Goal: Task Accomplishment & Management: Use online tool/utility

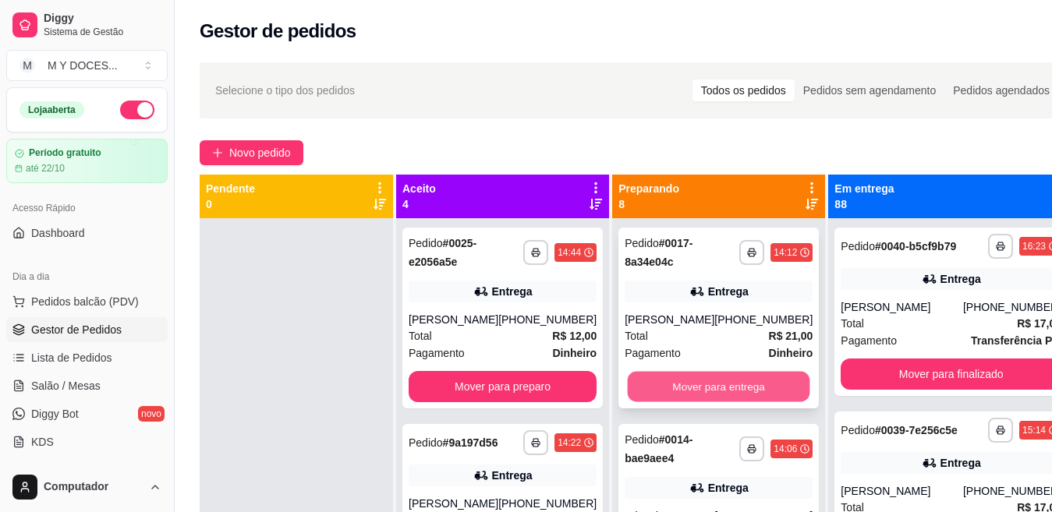
click at [716, 389] on button "Mover para entrega" at bounding box center [719, 387] width 182 height 30
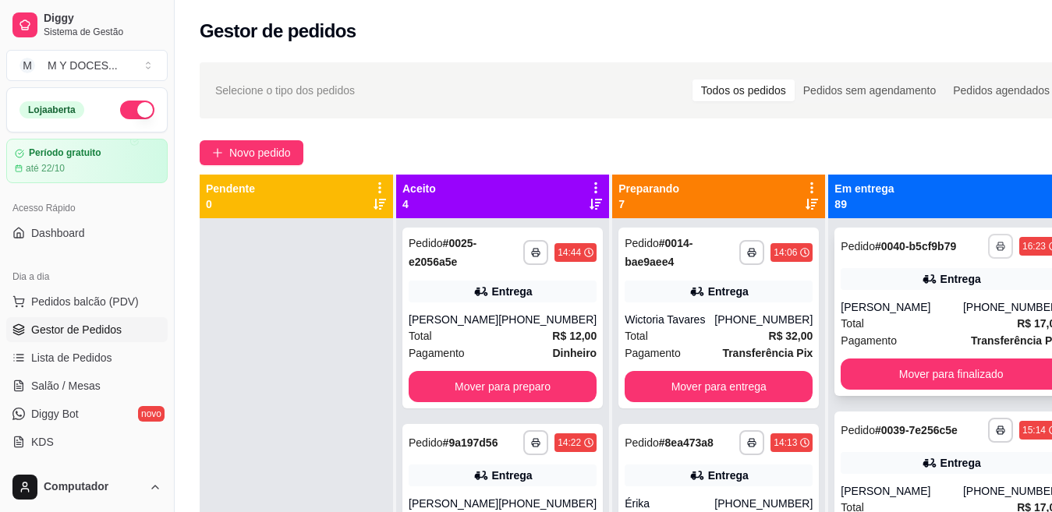
click at [996, 251] on icon "button" at bounding box center [1000, 246] width 9 height 9
click at [876, 306] on button "Impressora" at bounding box center [884, 307] width 109 height 24
click at [879, 307] on div "**********" at bounding box center [950, 312] width 233 height 168
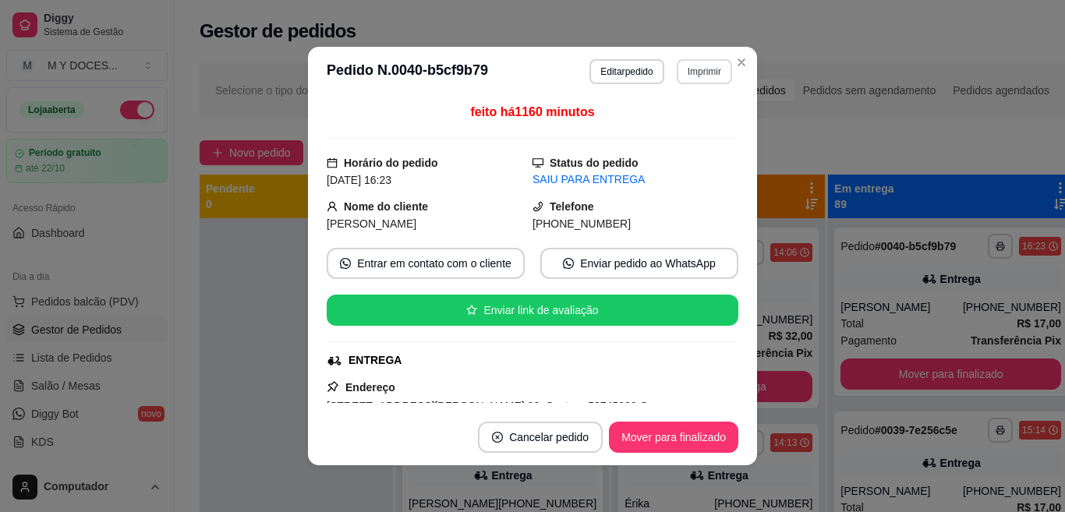
click at [699, 69] on button "Imprimir" at bounding box center [704, 71] width 55 height 25
click at [682, 127] on button "Impressora" at bounding box center [669, 126] width 109 height 24
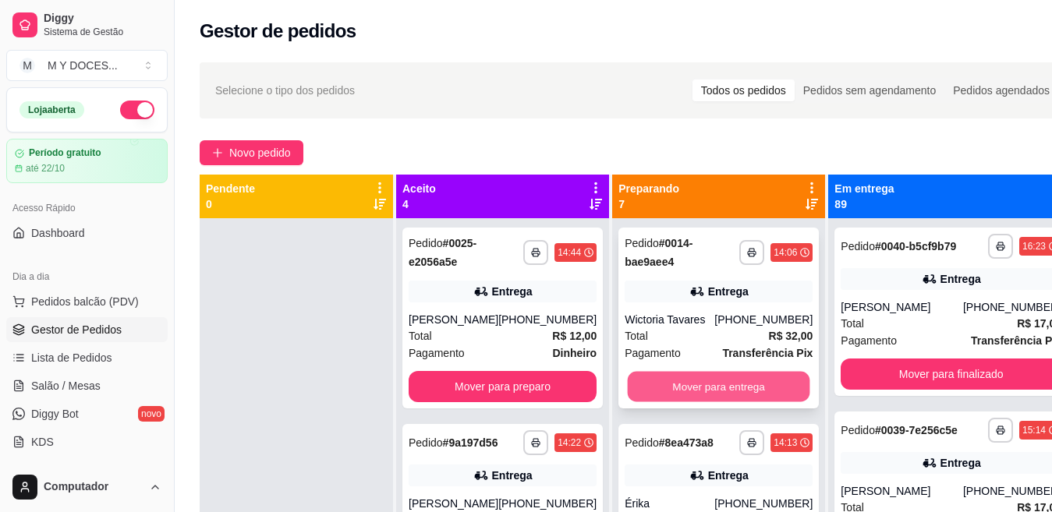
click at [725, 394] on button "Mover para entrega" at bounding box center [719, 387] width 182 height 30
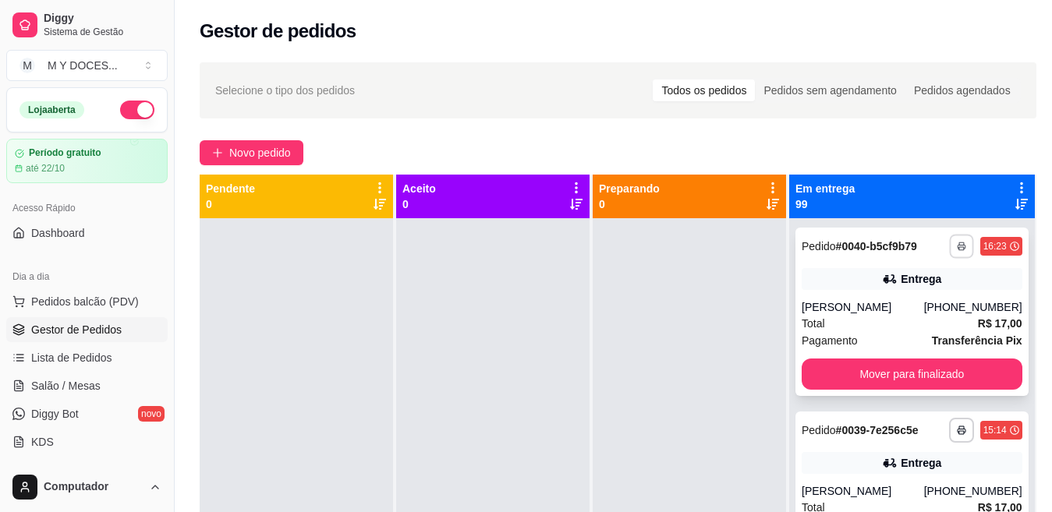
click at [957, 250] on icon "button" at bounding box center [961, 246] width 9 height 9
click at [890, 303] on button "Impressora" at bounding box center [884, 307] width 113 height 25
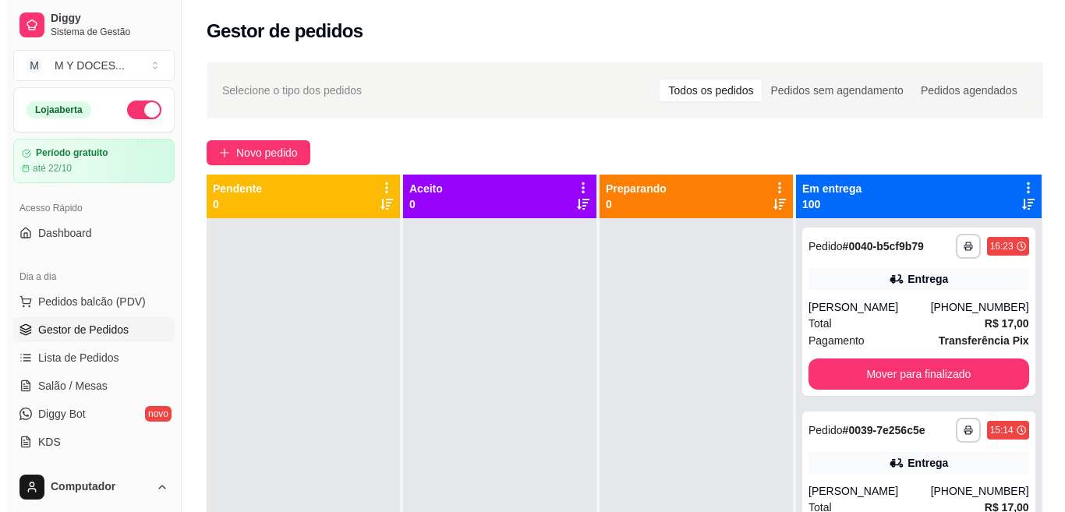
scroll to position [238, 0]
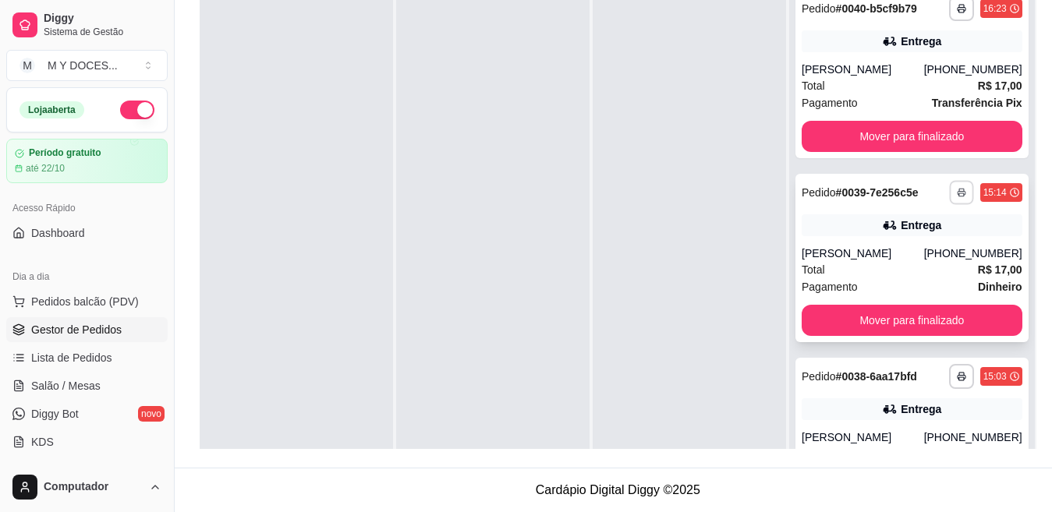
click at [959, 196] on rect "button" at bounding box center [961, 194] width 5 height 3
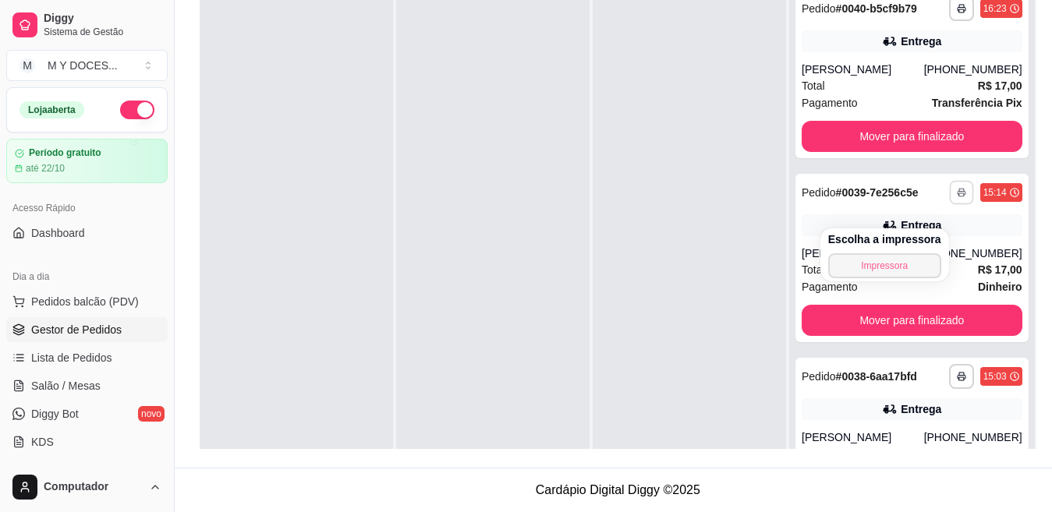
click at [908, 264] on button "Impressora" at bounding box center [884, 265] width 113 height 25
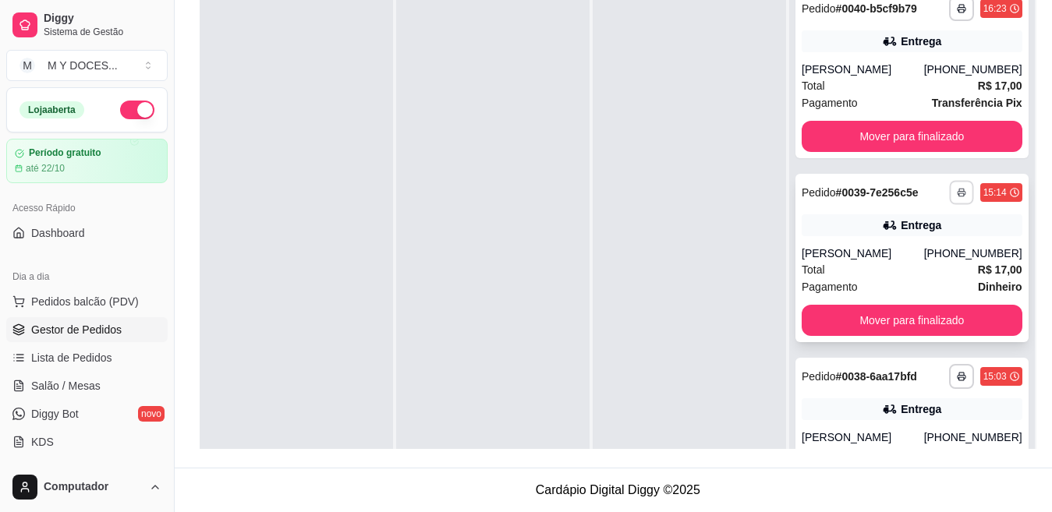
click at [957, 197] on icon "button" at bounding box center [961, 192] width 9 height 9
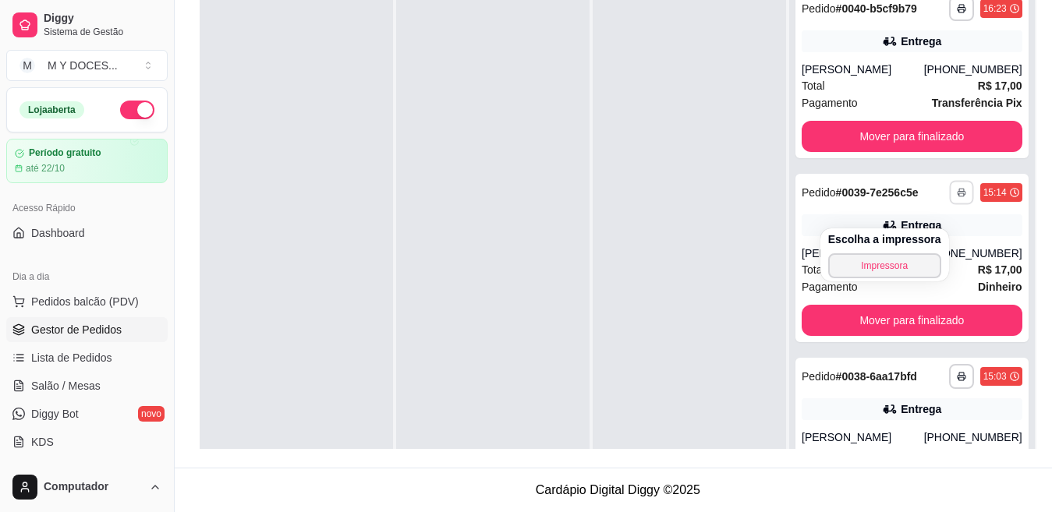
click at [896, 258] on button "Impressora" at bounding box center [884, 265] width 113 height 25
click at [891, 267] on div "Escolha a impressora Impressora" at bounding box center [884, 254] width 129 height 53
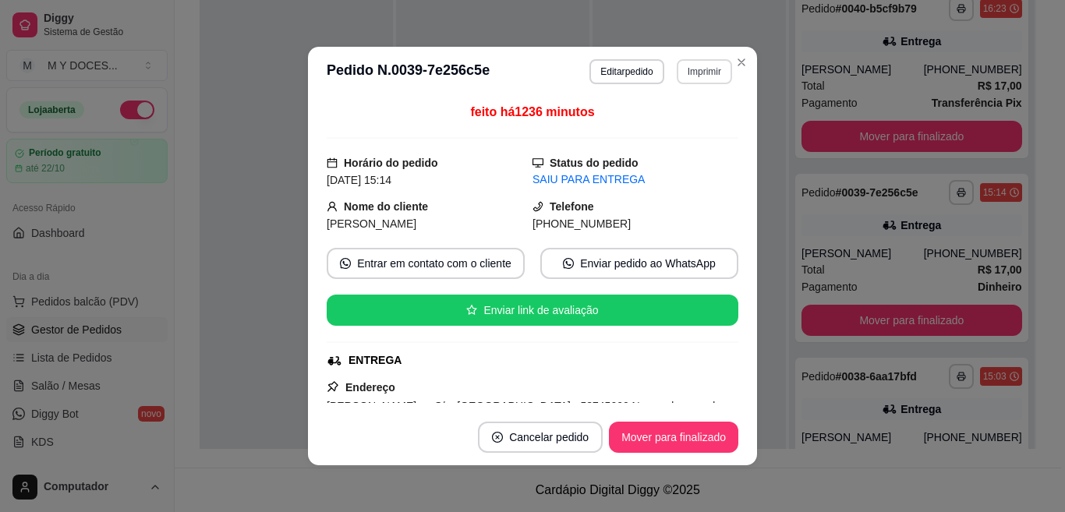
click at [691, 71] on button "Imprimir" at bounding box center [704, 71] width 55 height 25
click at [678, 121] on button "Impressora" at bounding box center [670, 126] width 113 height 25
click at [703, 76] on button "Imprimir" at bounding box center [705, 71] width 54 height 24
click at [674, 128] on button "Impressora" at bounding box center [669, 126] width 109 height 24
click at [738, 67] on div at bounding box center [689, 237] width 193 height 512
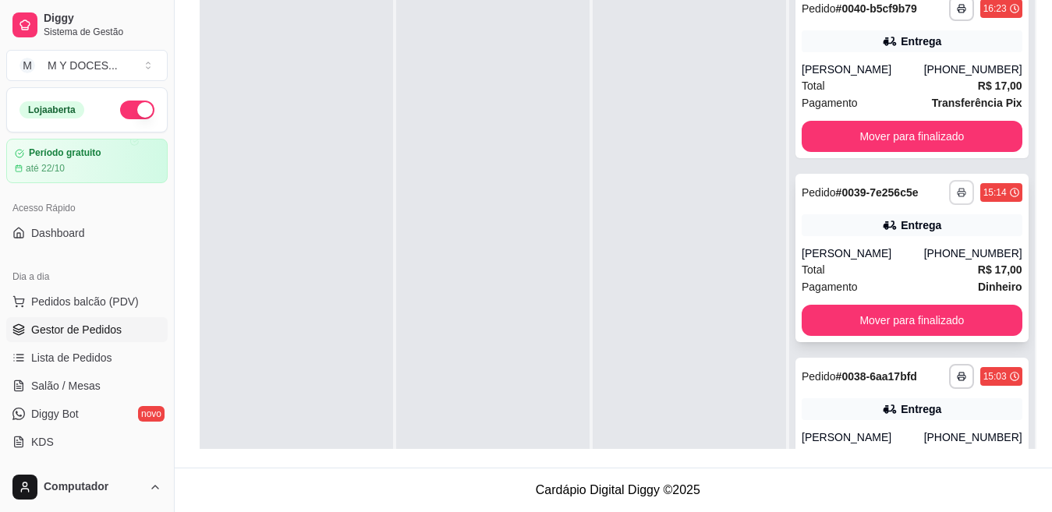
click at [957, 197] on icon "button" at bounding box center [961, 192] width 9 height 9
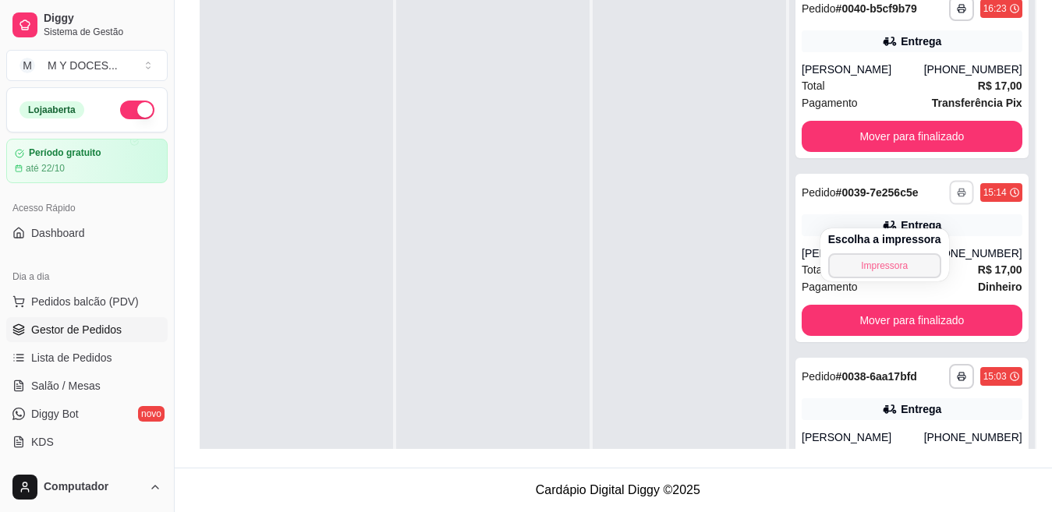
click at [884, 265] on button "Impressora" at bounding box center [884, 265] width 113 height 25
click at [884, 265] on div "Escolha a impressora Impressora" at bounding box center [884, 254] width 129 height 53
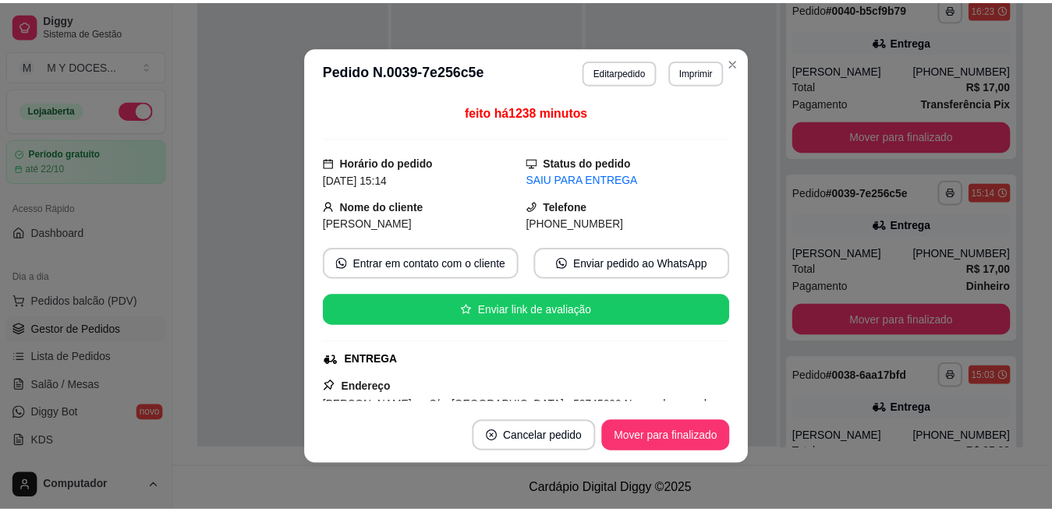
scroll to position [3, 0]
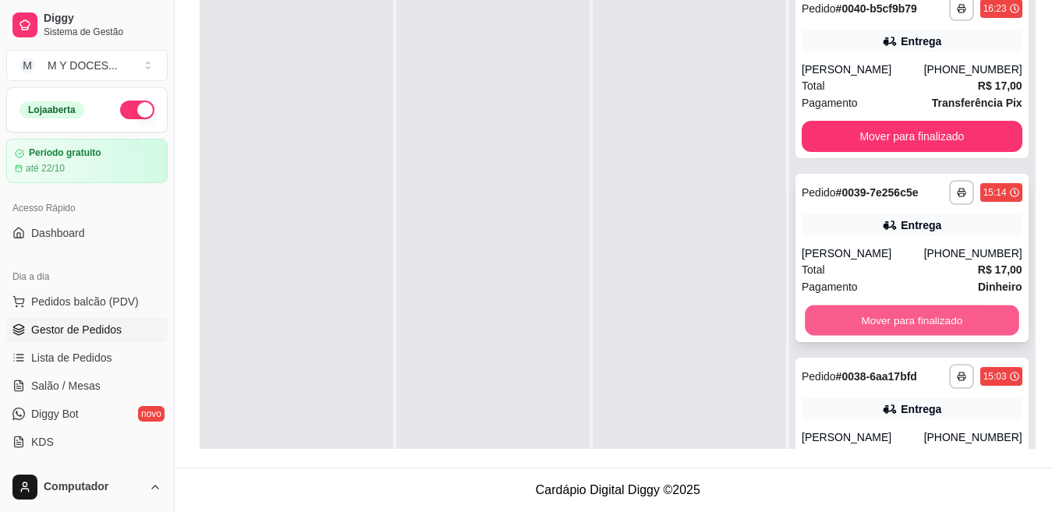
click at [901, 334] on button "Mover para finalizado" at bounding box center [912, 321] width 214 height 30
click at [957, 197] on icon "button" at bounding box center [961, 192] width 9 height 9
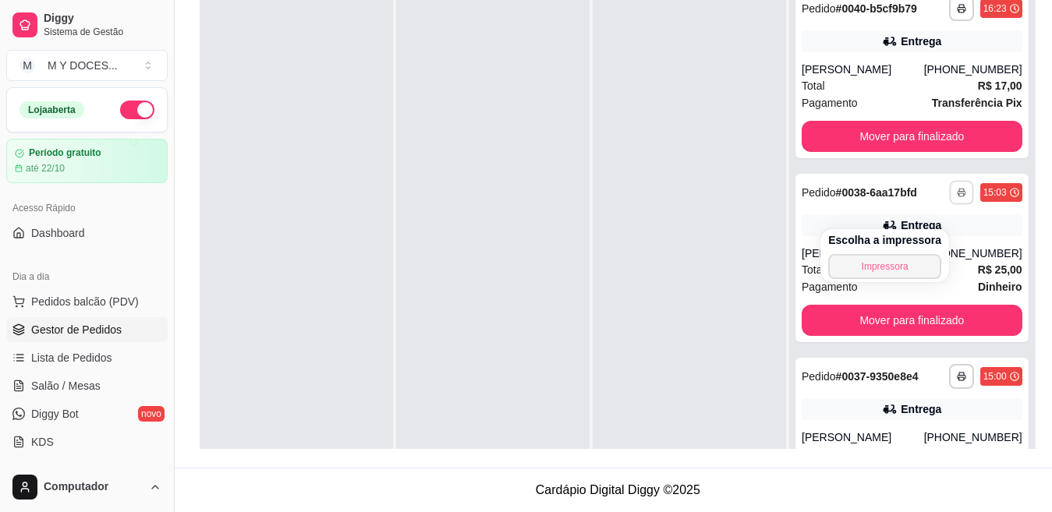
click at [890, 267] on button "Impressora" at bounding box center [884, 266] width 113 height 25
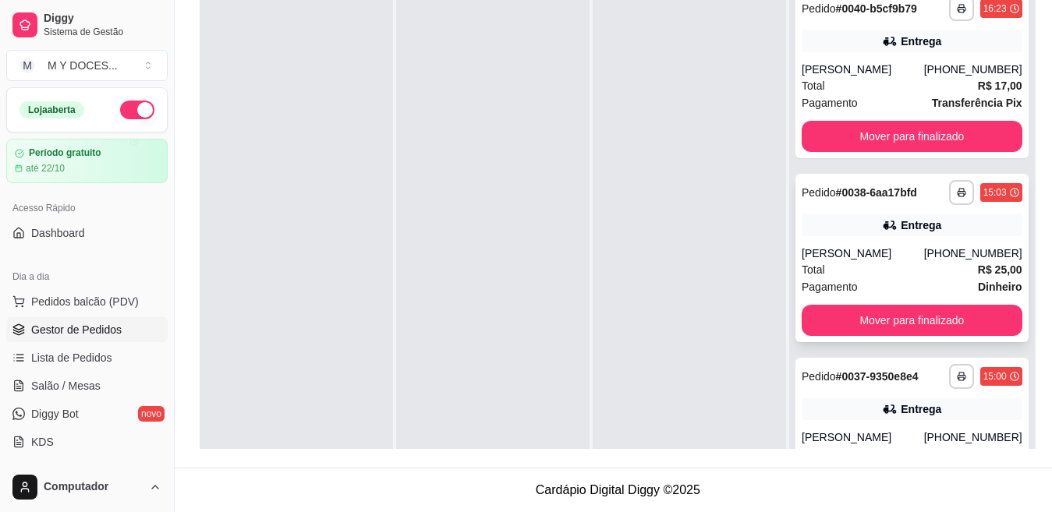
click at [890, 267] on div "**********" at bounding box center [911, 258] width 233 height 168
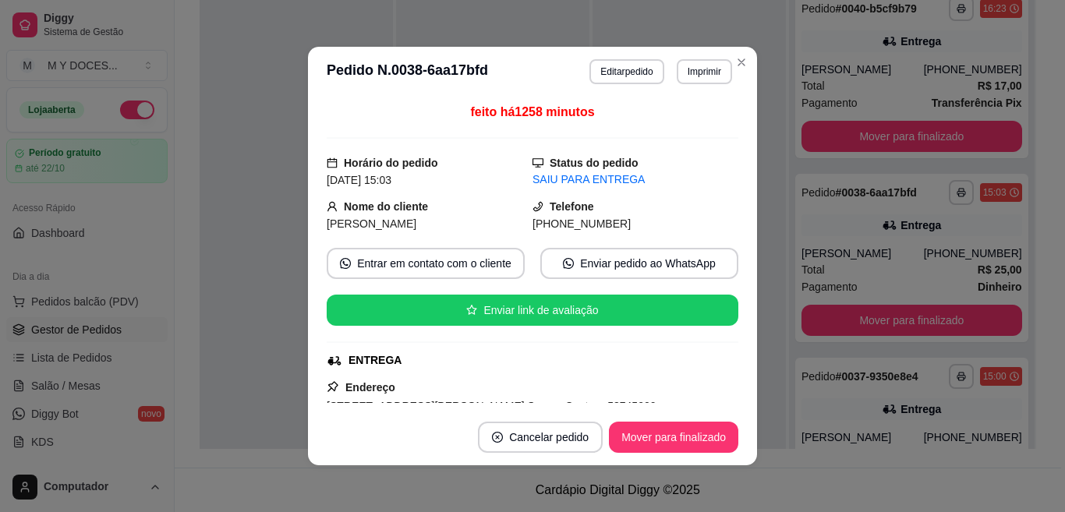
click at [684, 70] on div at bounding box center [689, 237] width 193 height 512
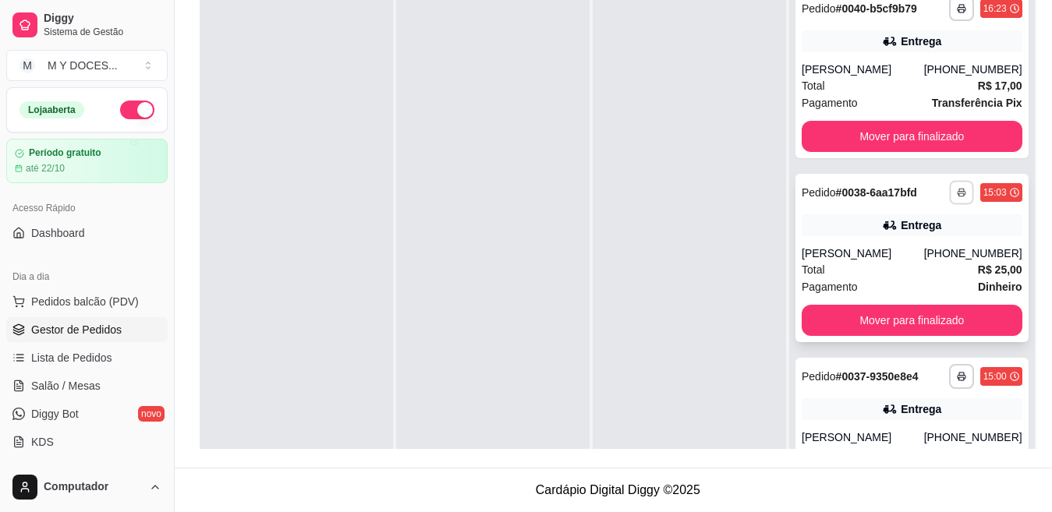
click at [957, 197] on icon "button" at bounding box center [961, 192] width 9 height 9
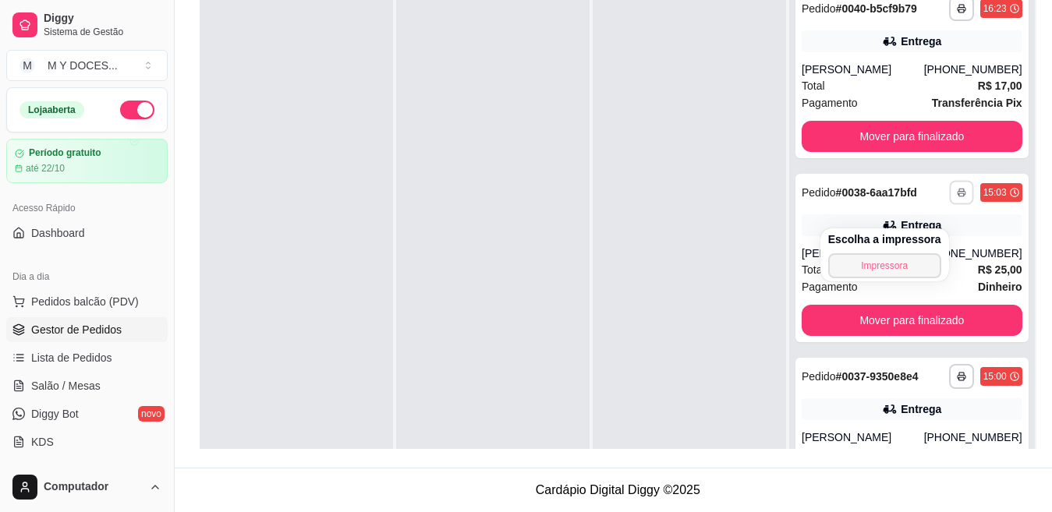
click at [892, 260] on button "Impressora" at bounding box center [884, 265] width 113 height 25
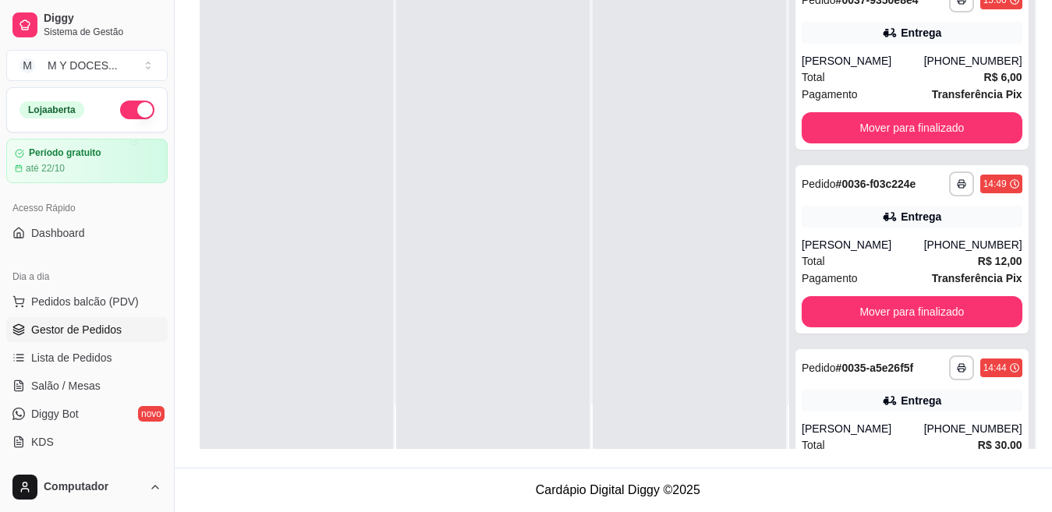
scroll to position [343, 0]
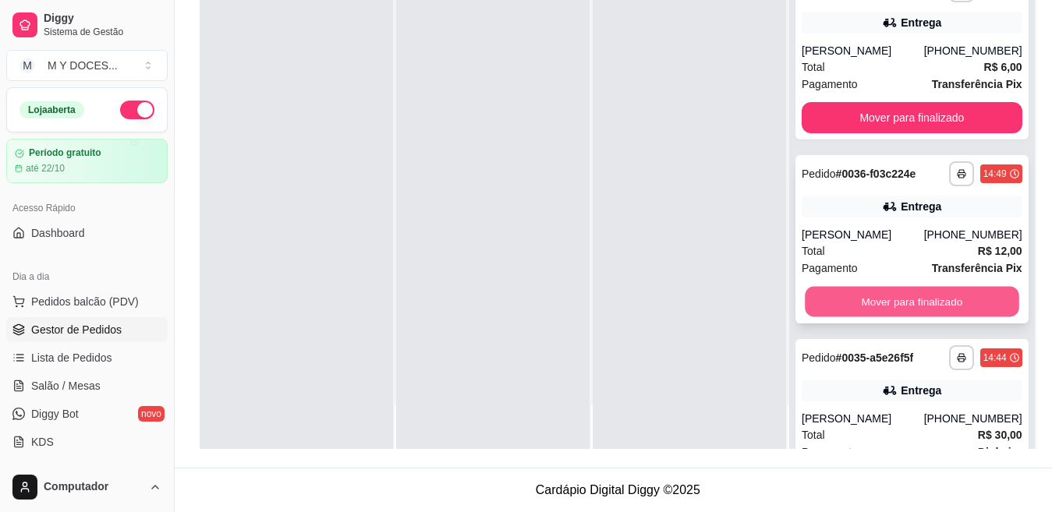
click at [922, 317] on button "Mover para finalizado" at bounding box center [912, 302] width 214 height 30
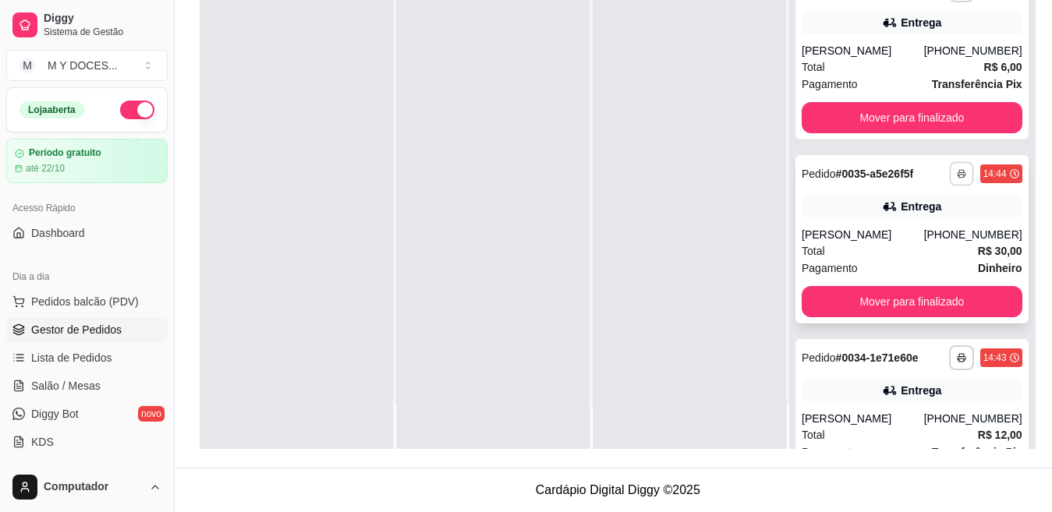
click at [957, 179] on icon "button" at bounding box center [961, 173] width 9 height 9
click at [895, 267] on button "Impressora" at bounding box center [884, 272] width 113 height 25
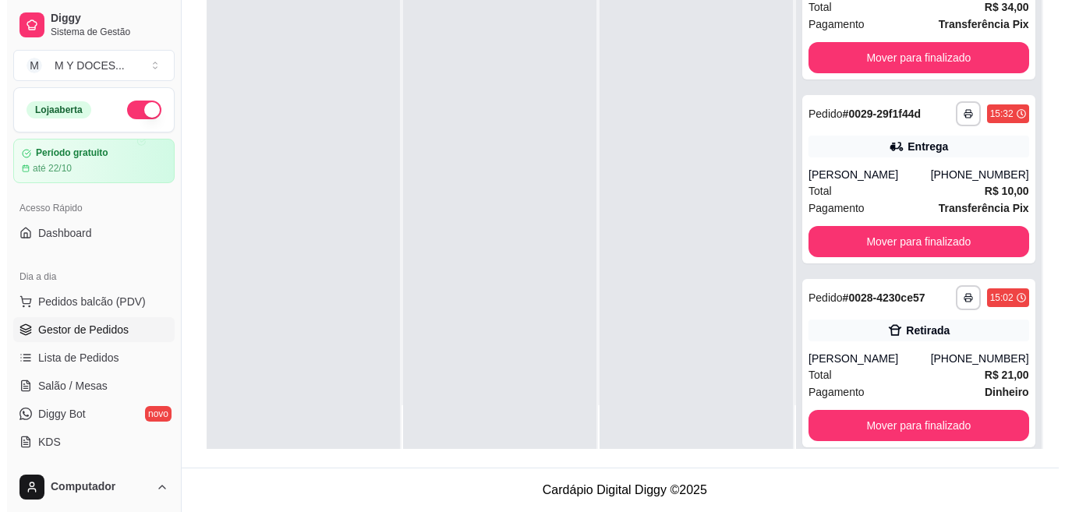
scroll to position [1612, 0]
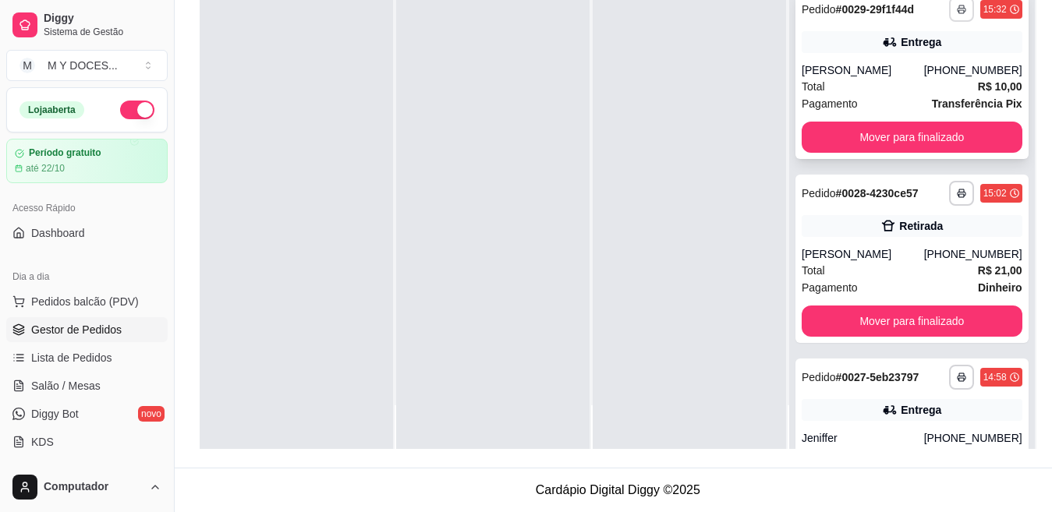
click at [957, 14] on icon "button" at bounding box center [961, 9] width 9 height 9
click at [900, 190] on button "Impressora" at bounding box center [884, 198] width 113 height 25
click at [888, 193] on button "Impressora" at bounding box center [884, 198] width 109 height 24
click at [957, 12] on icon "button" at bounding box center [961, 10] width 8 height 3
click at [923, 193] on button "Impressora" at bounding box center [884, 198] width 113 height 25
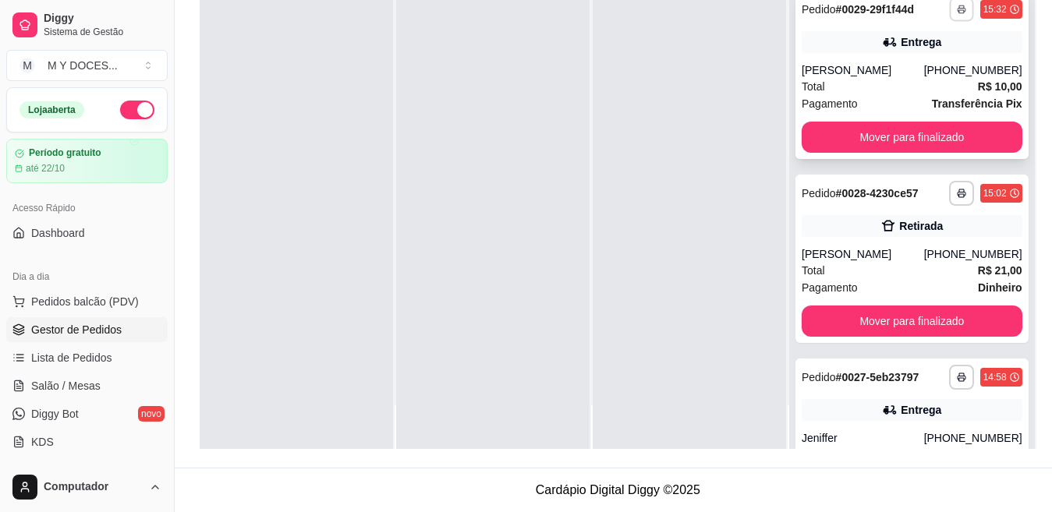
click at [949, 21] on button "button" at bounding box center [961, 9] width 24 height 24
click at [911, 196] on button "Impressora" at bounding box center [884, 198] width 109 height 24
click at [957, 14] on icon "button" at bounding box center [961, 9] width 9 height 9
click at [904, 192] on button "Impressora" at bounding box center [884, 198] width 113 height 25
click at [904, 200] on div "Escolha a impressora Impressora" at bounding box center [884, 187] width 129 height 53
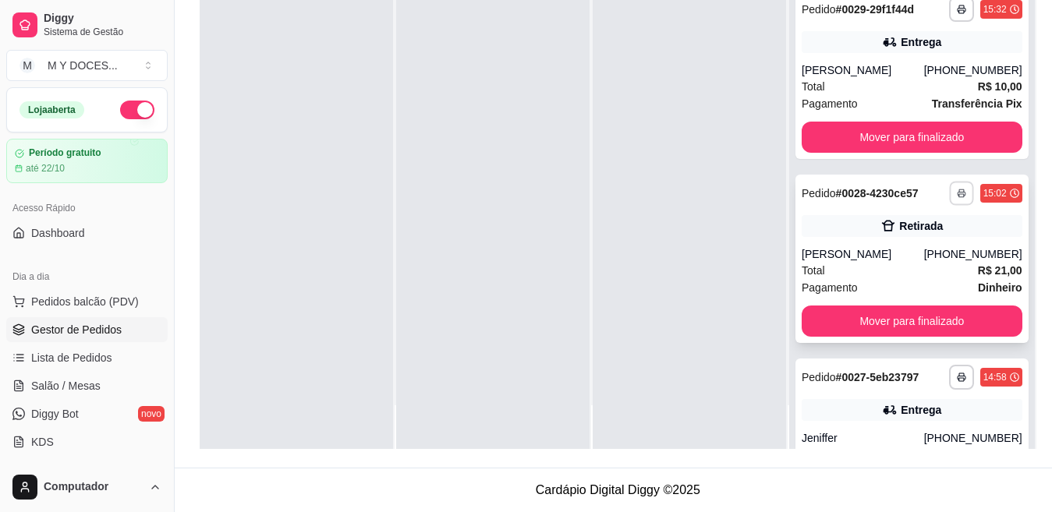
click at [959, 197] on rect "button" at bounding box center [961, 195] width 5 height 3
click at [897, 390] on button "Impressora" at bounding box center [884, 394] width 113 height 25
drag, startPoint x: 885, startPoint y: 401, endPoint x: 889, endPoint y: 417, distance: 16.8
click at [889, 343] on div "**********" at bounding box center [911, 259] width 233 height 168
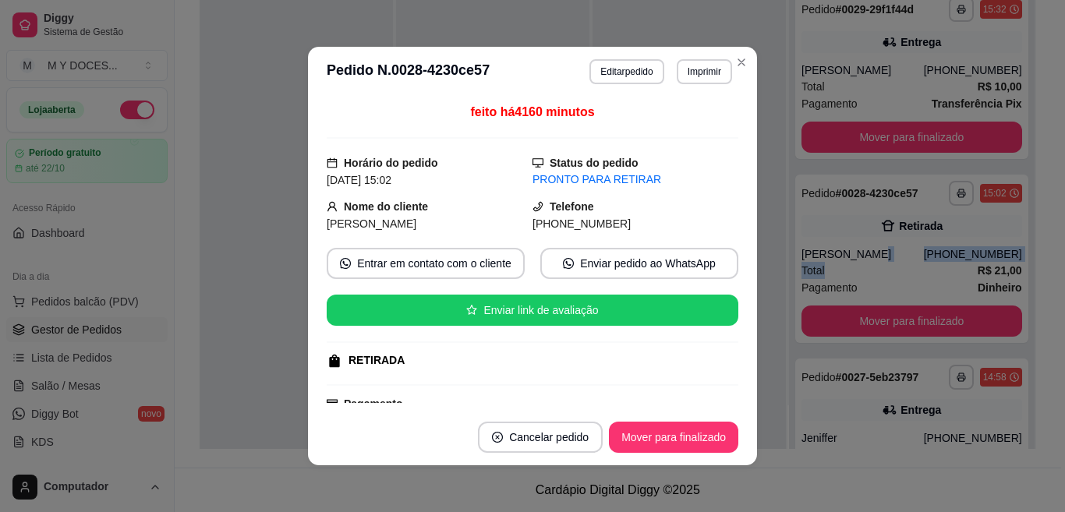
click at [733, 60] on div at bounding box center [689, 193] width 193 height 512
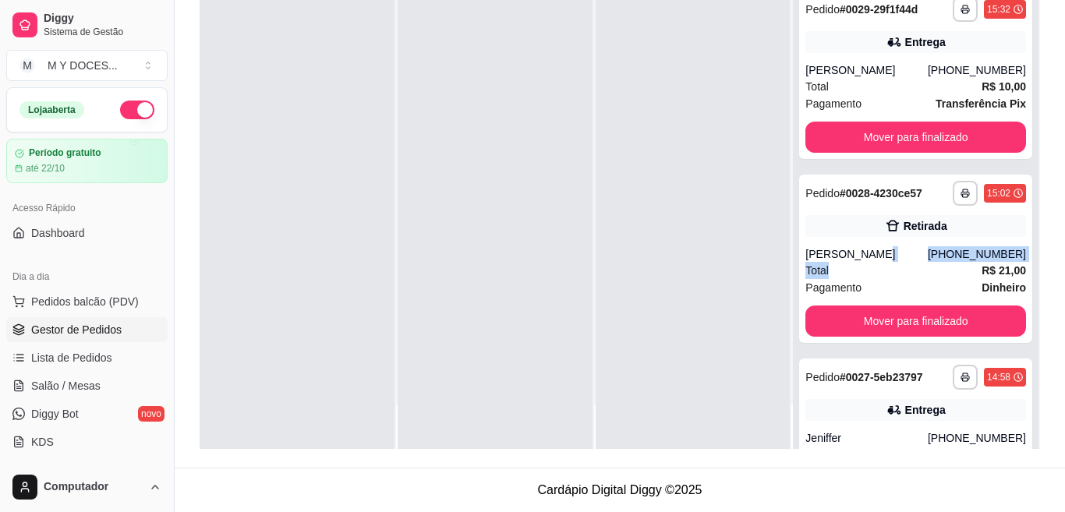
click at [733, 60] on div at bounding box center [693, 193] width 195 height 512
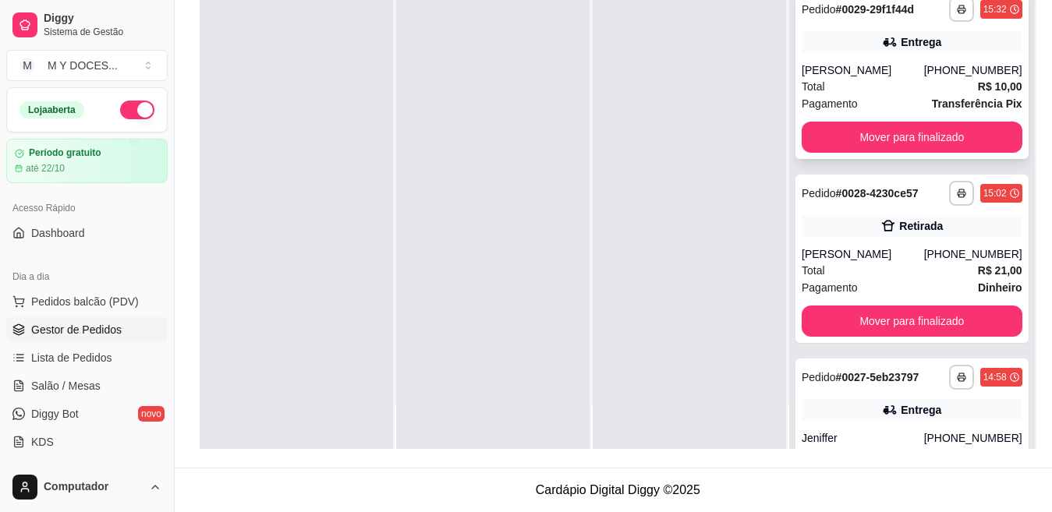
click at [949, 22] on button "button" at bounding box center [961, 9] width 25 height 25
click at [901, 195] on button "Impressora" at bounding box center [884, 198] width 113 height 25
click at [957, 196] on icon "button" at bounding box center [961, 194] width 8 height 3
click at [897, 402] on button "Impressora" at bounding box center [884, 394] width 109 height 24
click at [957, 14] on icon "button" at bounding box center [961, 9] width 9 height 9
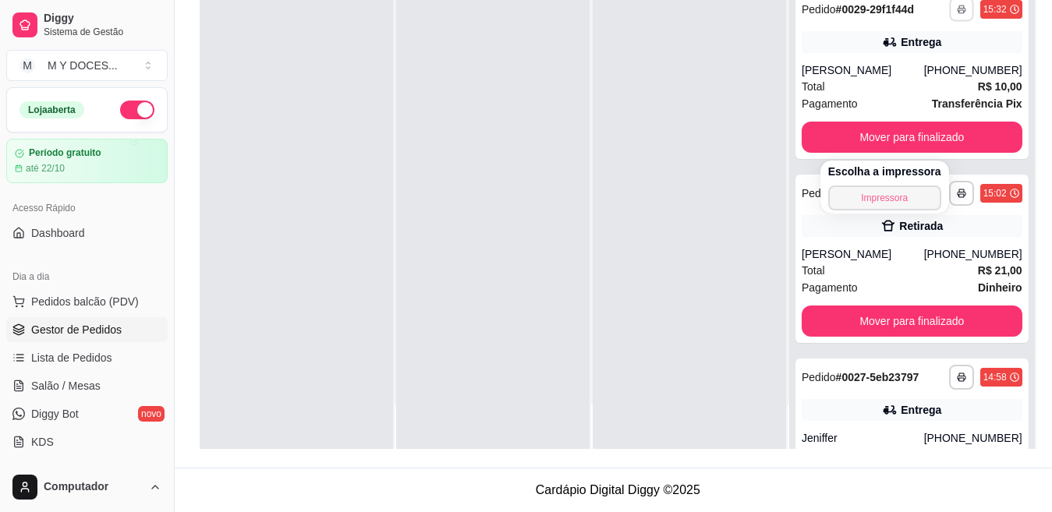
click at [900, 197] on button "Impressora" at bounding box center [884, 198] width 113 height 25
click at [895, 196] on div "Escolha a impressora Impressora" at bounding box center [884, 187] width 129 height 53
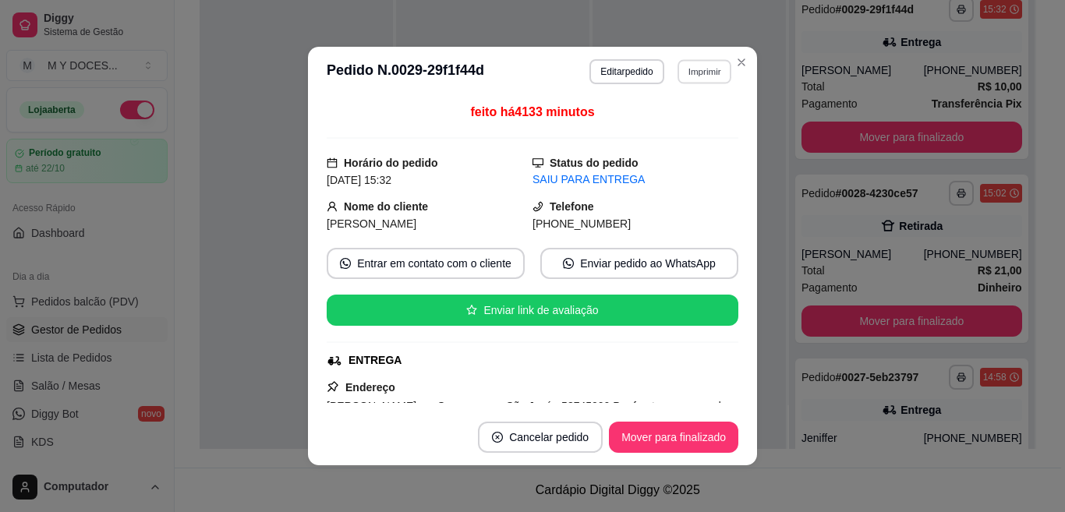
click at [699, 71] on button "Imprimir" at bounding box center [705, 71] width 54 height 24
click at [667, 129] on button "Impressora" at bounding box center [670, 126] width 113 height 25
click at [667, 129] on button "Impressora" at bounding box center [669, 126] width 109 height 24
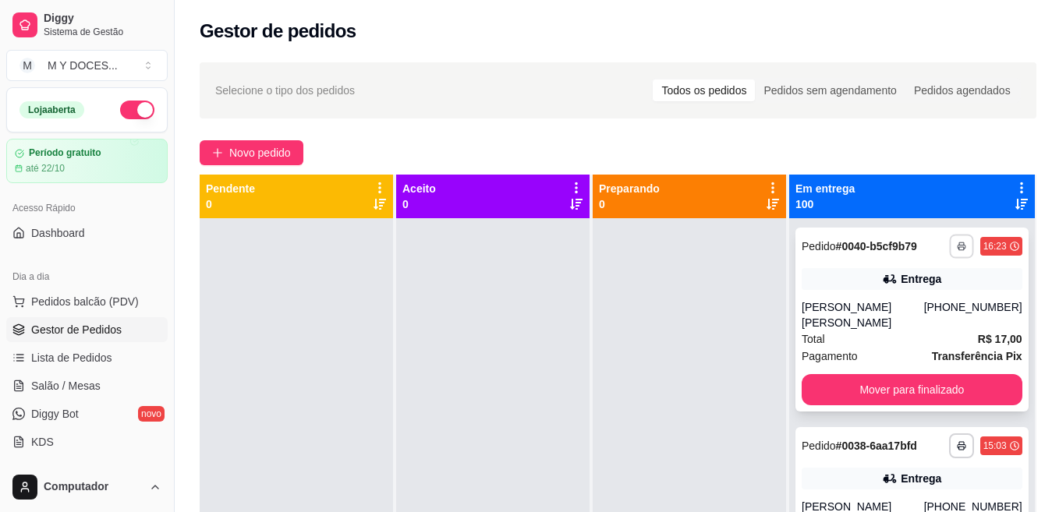
click at [957, 251] on icon "button" at bounding box center [961, 246] width 9 height 9
click at [900, 307] on button "Impressora" at bounding box center [884, 307] width 113 height 25
click at [949, 458] on button "button" at bounding box center [961, 445] width 24 height 24
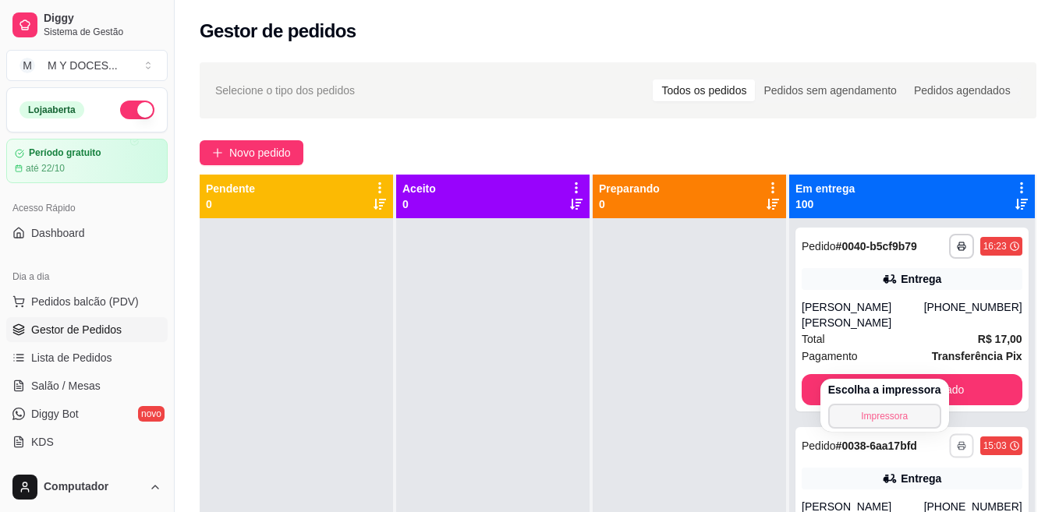
click at [889, 418] on button "Impressora" at bounding box center [884, 416] width 113 height 25
click at [959, 450] on rect "button" at bounding box center [961, 448] width 5 height 3
click at [910, 408] on button "Impressora" at bounding box center [884, 416] width 113 height 25
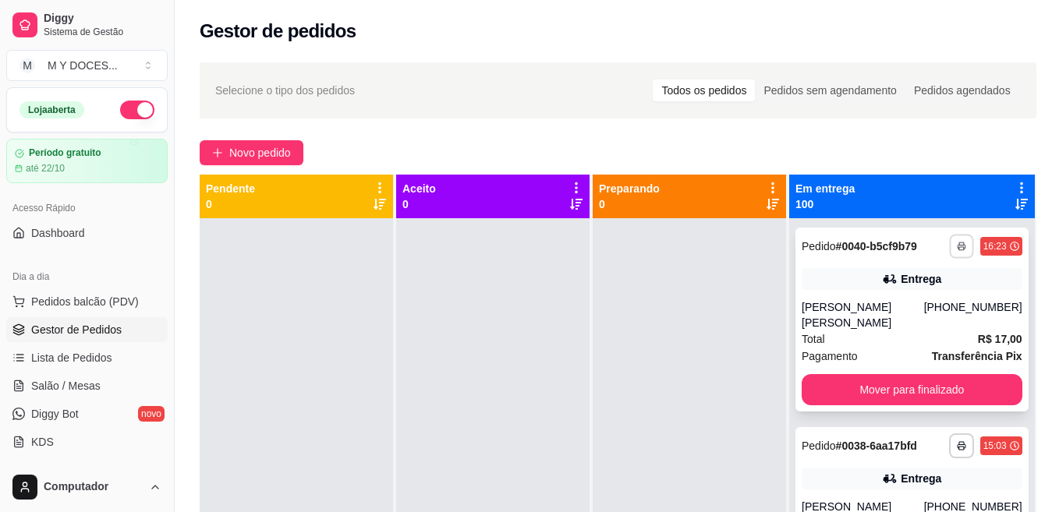
click at [949, 258] on button "button" at bounding box center [961, 246] width 24 height 24
click at [897, 308] on button "Impressora" at bounding box center [884, 307] width 113 height 25
click at [957, 249] on icon "button" at bounding box center [961, 248] width 8 height 4
click at [908, 312] on button "Impressora" at bounding box center [884, 307] width 113 height 25
click at [905, 310] on button "Impressora" at bounding box center [884, 307] width 113 height 25
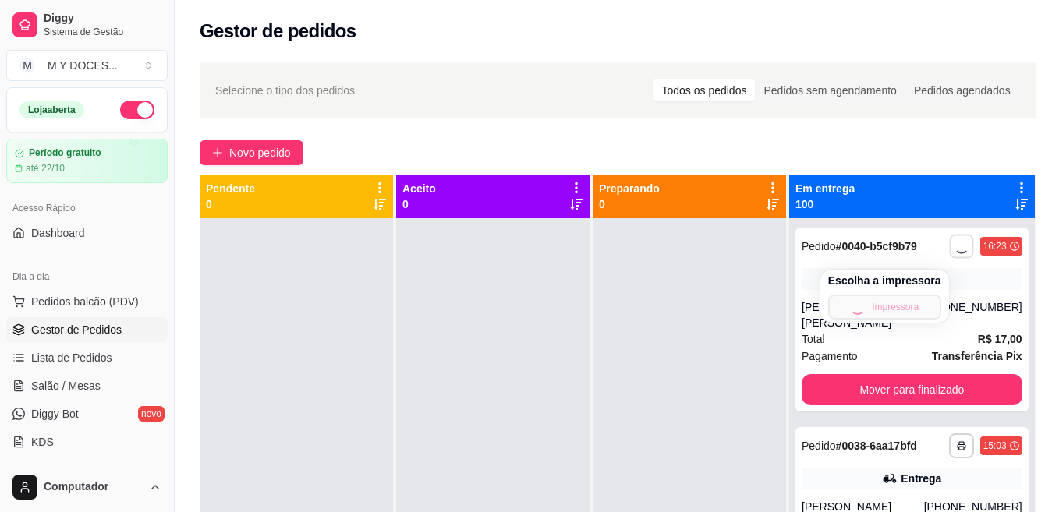
click at [891, 309] on div "Escolha a impressora Impressora" at bounding box center [884, 296] width 129 height 53
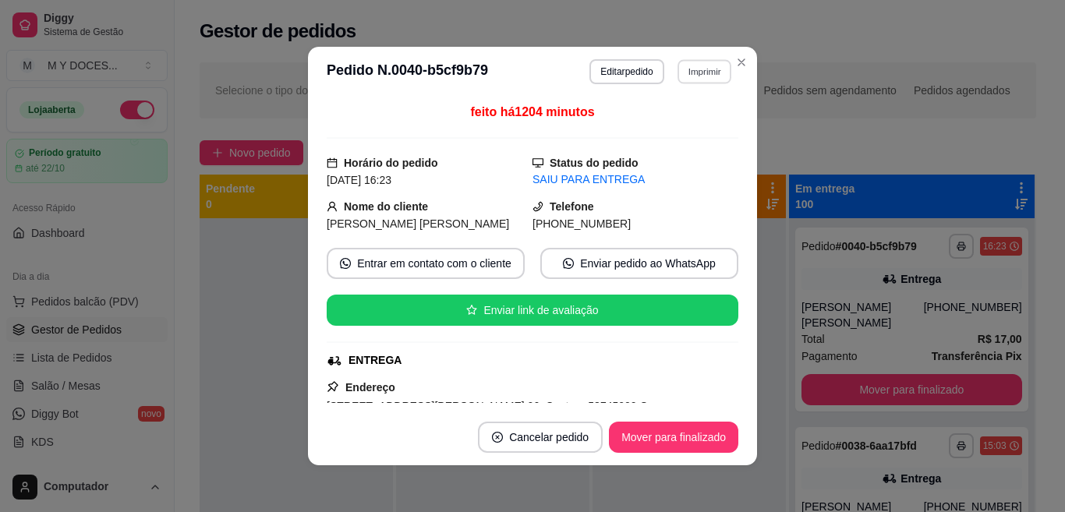
click at [713, 77] on button "Imprimir" at bounding box center [705, 71] width 54 height 24
click at [686, 132] on button "Impressora" at bounding box center [669, 126] width 109 height 24
click at [699, 66] on button "Imprimir" at bounding box center [704, 71] width 55 height 25
click at [678, 127] on button "Impressora" at bounding box center [669, 126] width 109 height 24
click at [678, 127] on div "feito há 1204 minutos" at bounding box center [533, 121] width 412 height 36
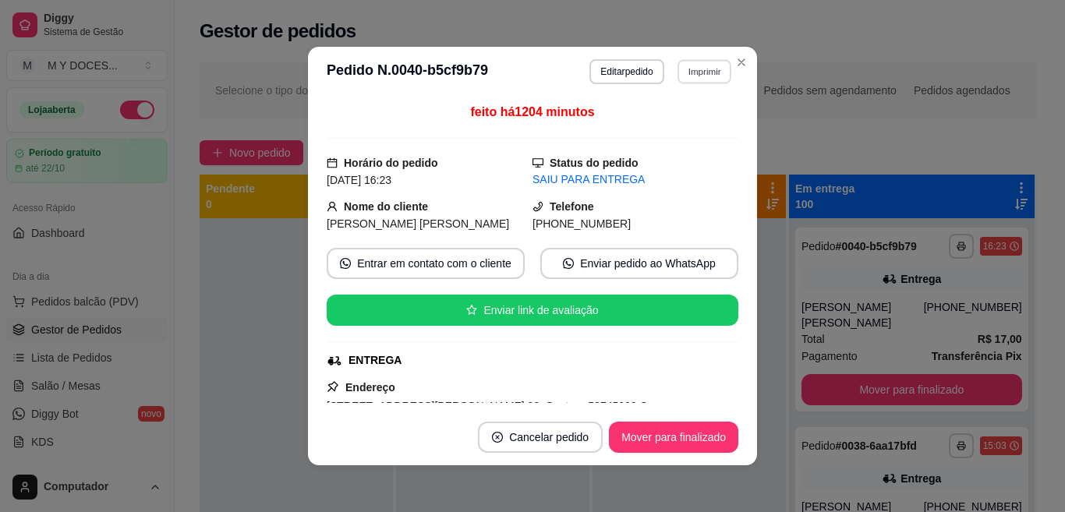
click at [709, 75] on button "Imprimir" at bounding box center [705, 71] width 54 height 24
click at [676, 129] on button "Impressora" at bounding box center [669, 126] width 109 height 24
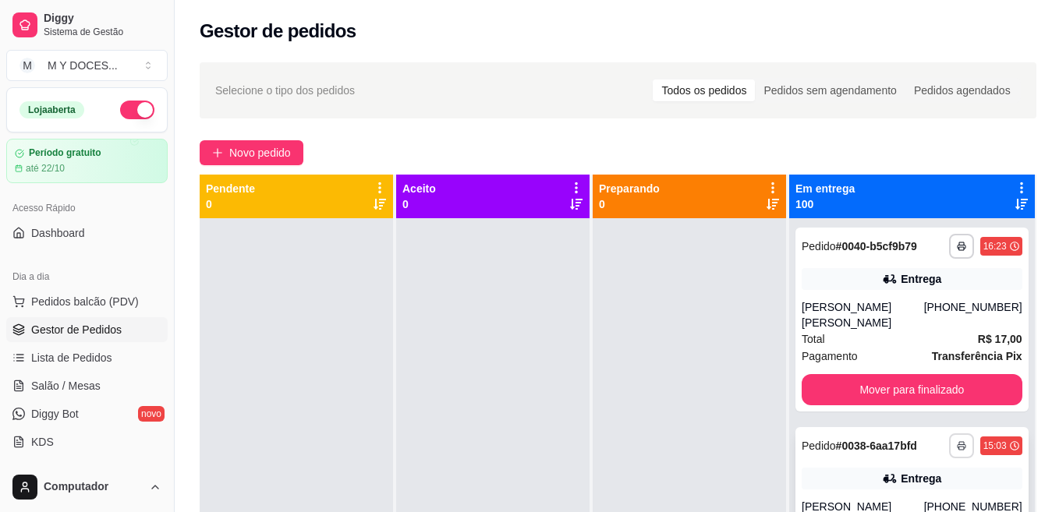
click at [959, 445] on polyline "button" at bounding box center [961, 443] width 5 height 3
click at [908, 409] on button "Impressora" at bounding box center [884, 416] width 109 height 24
click at [949, 451] on button "button" at bounding box center [961, 445] width 24 height 24
click at [902, 417] on button "Impressora" at bounding box center [884, 416] width 113 height 25
click at [949, 245] on button "button" at bounding box center [961, 246] width 24 height 24
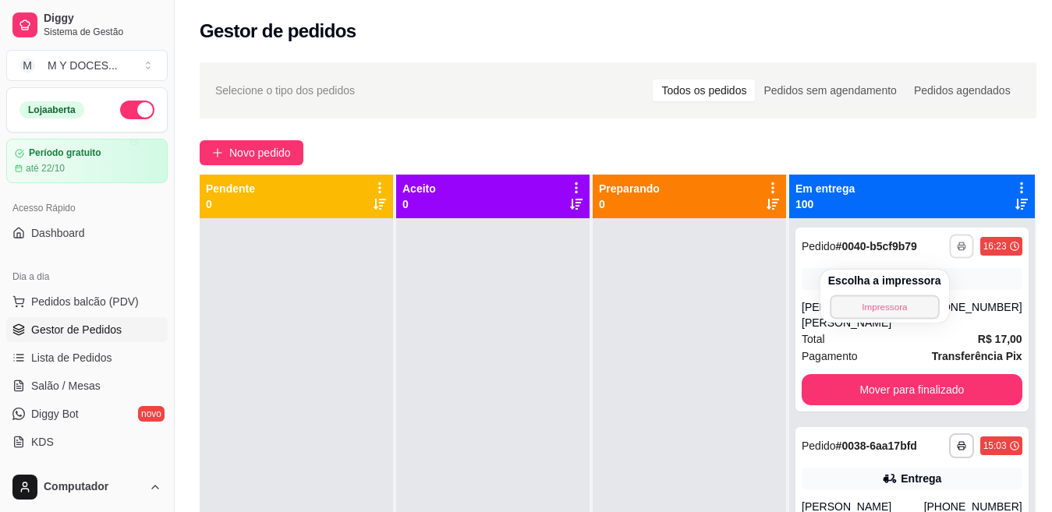
click at [886, 306] on button "Impressora" at bounding box center [884, 307] width 109 height 24
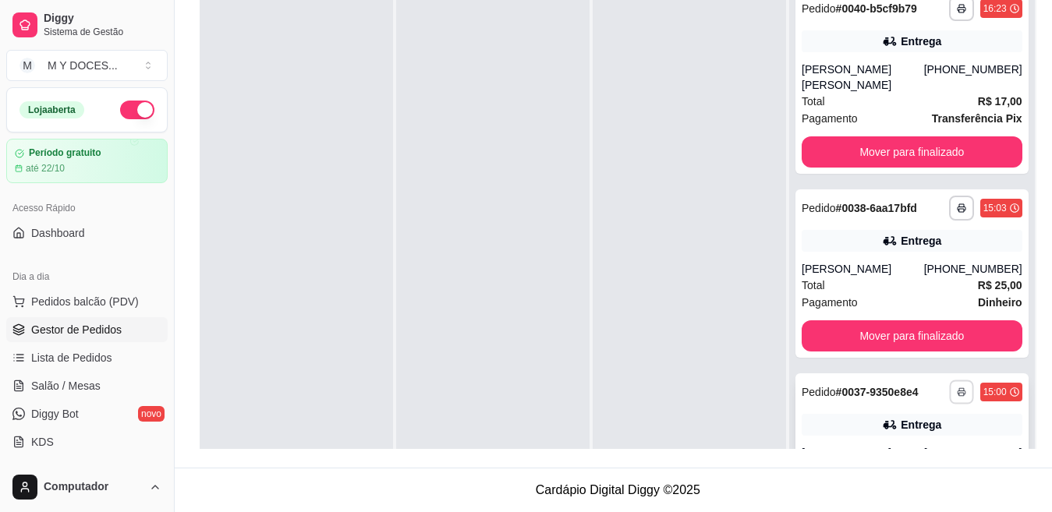
click at [949, 404] on button "button" at bounding box center [961, 392] width 24 height 24
click at [959, 212] on rect "button" at bounding box center [961, 210] width 5 height 3
click at [896, 262] on button "Impressora" at bounding box center [884, 266] width 113 height 25
click at [949, 402] on button "button" at bounding box center [961, 392] width 24 height 24
click at [896, 471] on button "Impressora" at bounding box center [884, 462] width 113 height 25
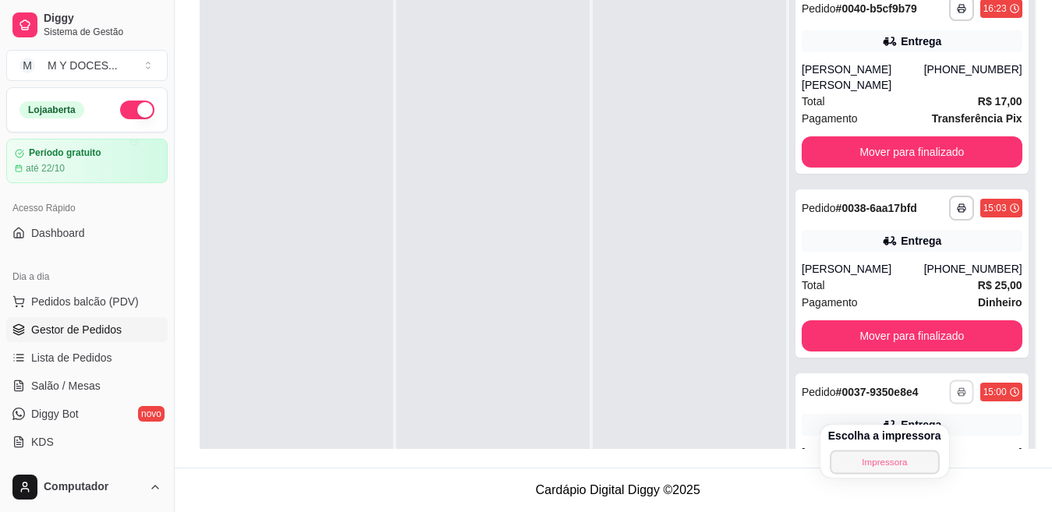
click at [893, 464] on div "Escolha a impressora Impressora" at bounding box center [884, 451] width 129 height 53
click at [881, 460] on div "Escolha a impressora Impressora" at bounding box center [884, 451] width 129 height 53
click at [732, 61] on div at bounding box center [689, 237] width 193 height 512
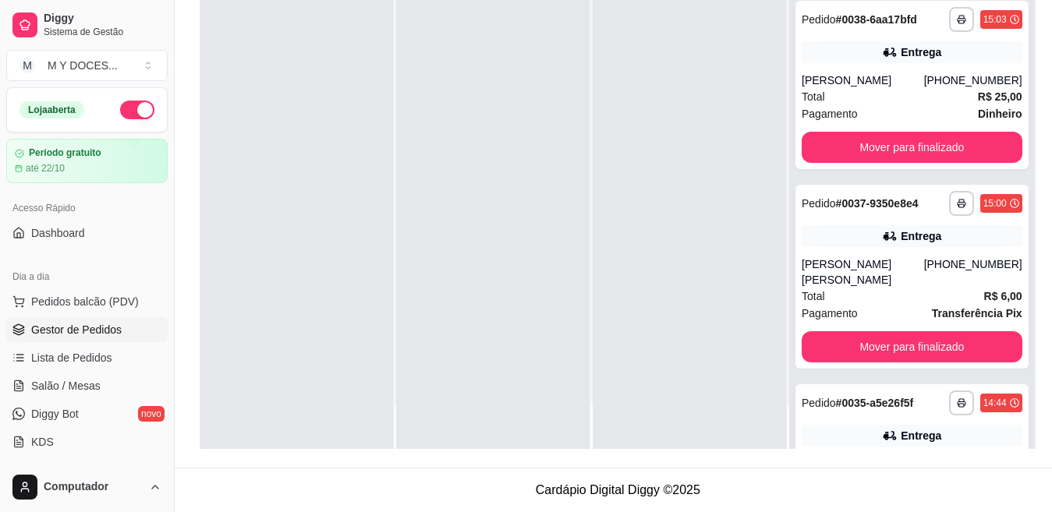
scroll to position [156, 0]
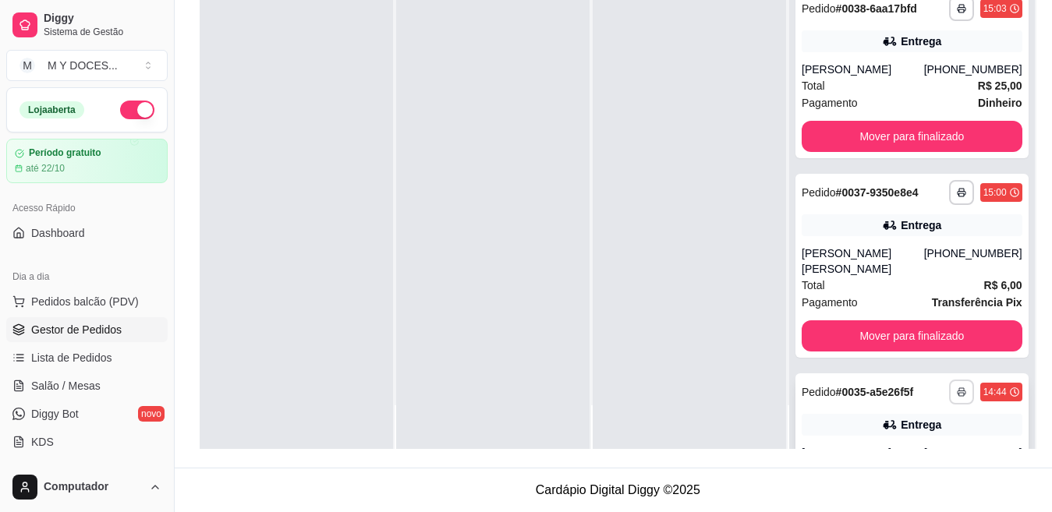
click at [957, 395] on icon "button" at bounding box center [961, 393] width 8 height 4
click at [904, 463] on button "Impressora" at bounding box center [884, 459] width 113 height 25
click at [904, 463] on div "**********" at bounding box center [618, 141] width 886 height 653
drag, startPoint x: 843, startPoint y: 217, endPoint x: 929, endPoint y: 206, distance: 86.5
click at [929, 205] on div "**********" at bounding box center [911, 192] width 221 height 25
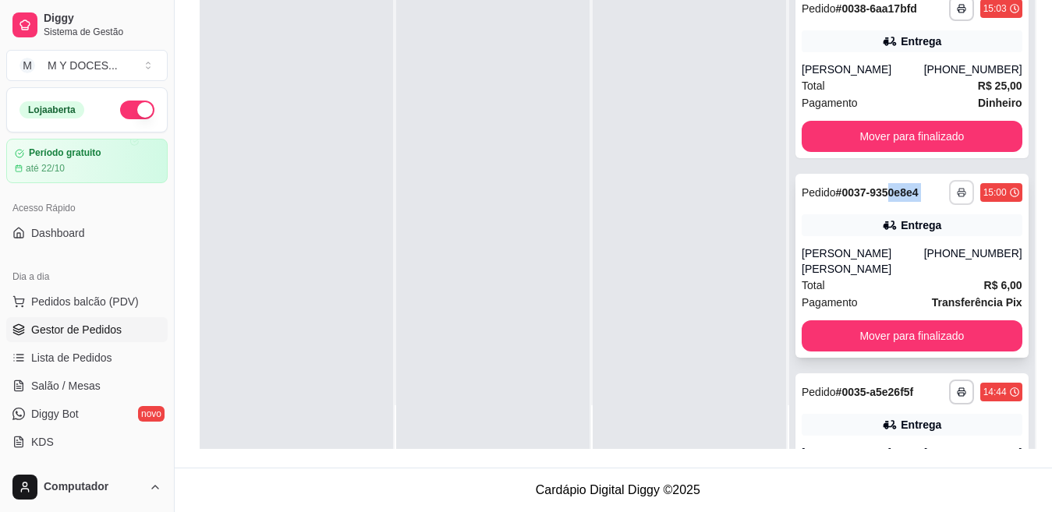
click at [957, 197] on icon "button" at bounding box center [961, 192] width 9 height 9
click at [949, 205] on button "button" at bounding box center [961, 192] width 25 height 25
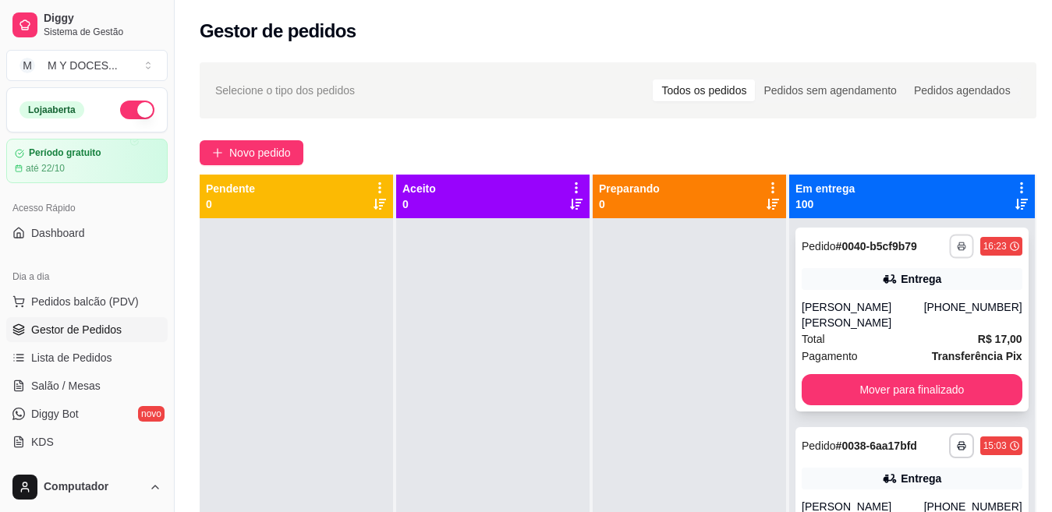
click at [957, 251] on icon "button" at bounding box center [961, 246] width 9 height 9
click at [881, 309] on button "Impressora" at bounding box center [884, 307] width 113 height 25
click at [957, 251] on icon "button" at bounding box center [961, 246] width 9 height 9
click at [879, 306] on button "Impressora" at bounding box center [884, 307] width 113 height 25
click at [949, 257] on button "button" at bounding box center [961, 246] width 25 height 25
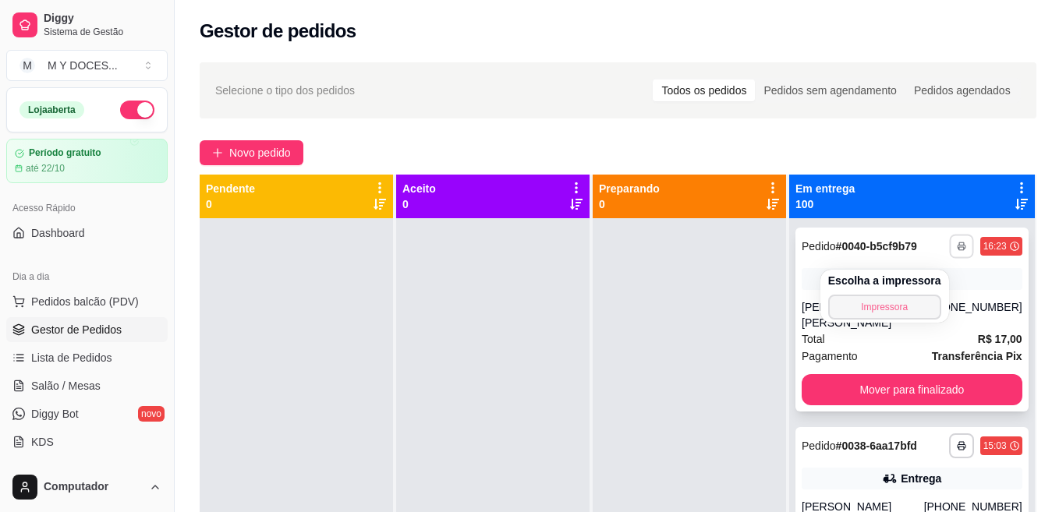
click at [895, 311] on div "Escolha a impressora Impressora" at bounding box center [884, 296] width 129 height 53
click at [895, 311] on button "Impressora" at bounding box center [884, 307] width 113 height 25
click at [882, 309] on button "Impressora" at bounding box center [884, 307] width 113 height 25
click at [949, 244] on button "button" at bounding box center [961, 246] width 24 height 24
click at [913, 311] on button "Impressora" at bounding box center [884, 307] width 113 height 25
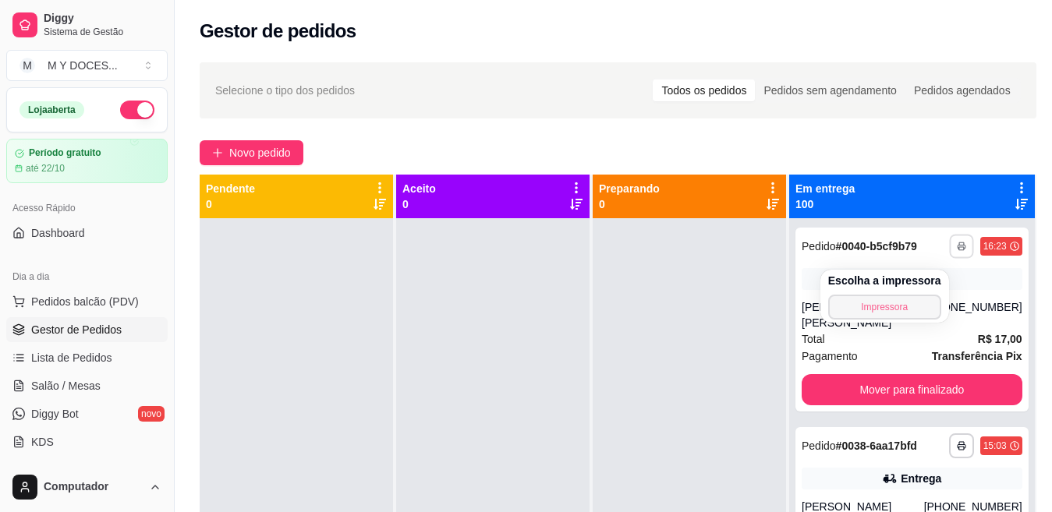
click at [895, 305] on button "Impressora" at bounding box center [884, 307] width 113 height 25
click at [894, 305] on div "Escolha a impressora Impressora" at bounding box center [884, 296] width 129 height 53
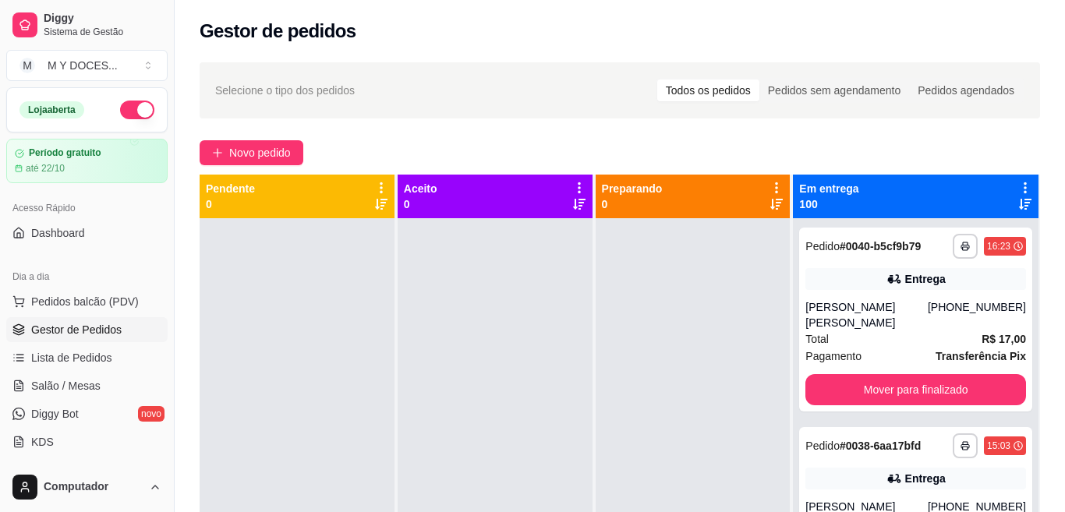
click at [735, 61] on div "**********" at bounding box center [620, 379] width 890 height 653
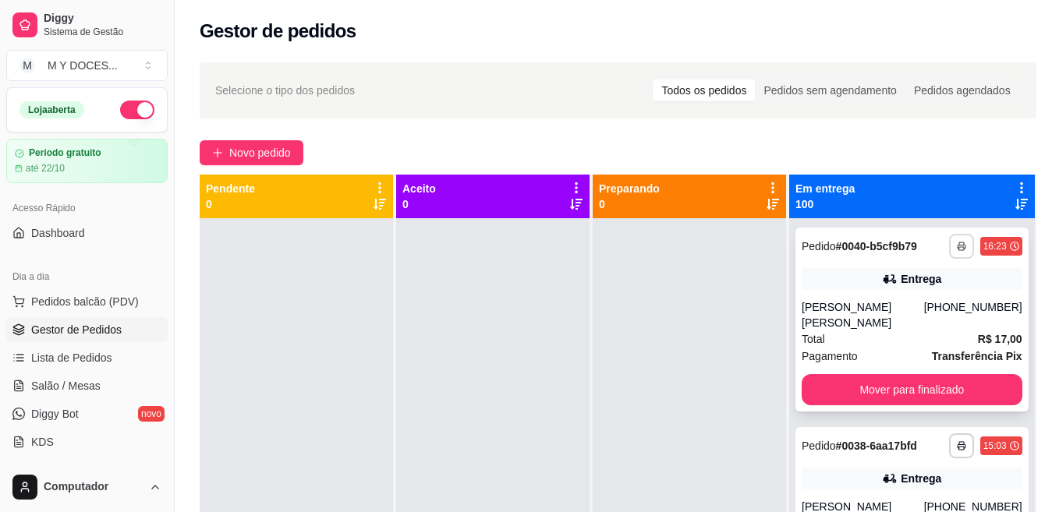
click at [949, 253] on button "button" at bounding box center [961, 246] width 25 height 25
click at [873, 307] on button "Impressora" at bounding box center [884, 307] width 113 height 25
click at [957, 250] on icon "button" at bounding box center [961, 246] width 9 height 9
click at [887, 309] on button "Impressora" at bounding box center [884, 307] width 113 height 25
click at [957, 248] on icon "button" at bounding box center [961, 246] width 9 height 9
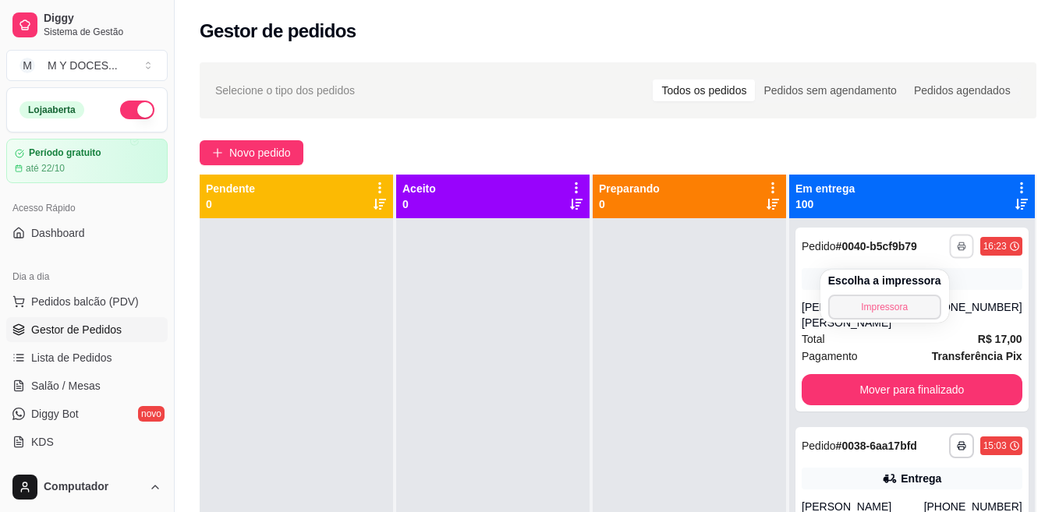
click at [876, 308] on button "Impressora" at bounding box center [884, 307] width 113 height 25
click at [888, 287] on icon at bounding box center [890, 279] width 16 height 16
click at [957, 249] on icon "button" at bounding box center [961, 246] width 9 height 9
click at [886, 310] on button "Impressora" at bounding box center [884, 307] width 113 height 25
click at [957, 251] on icon "button" at bounding box center [961, 246] width 9 height 9
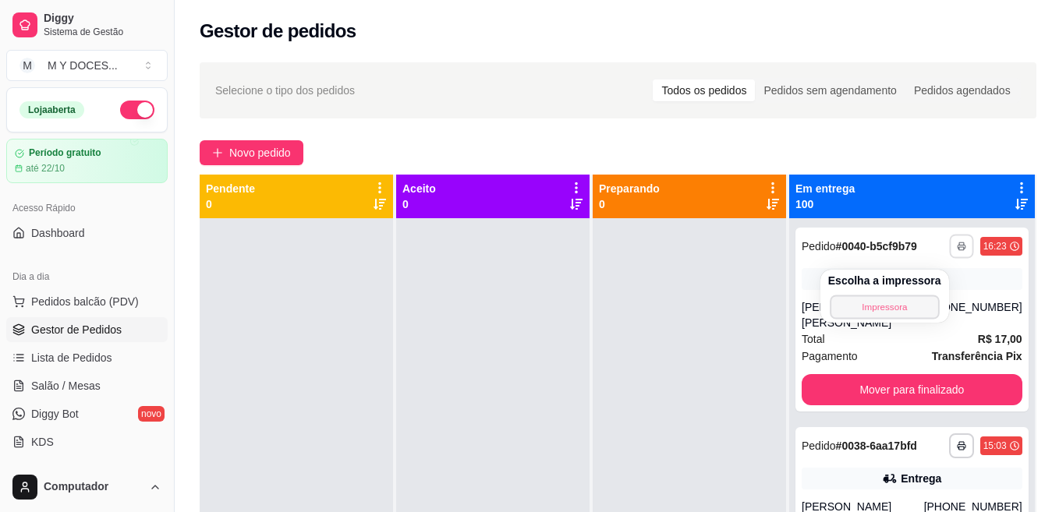
click at [882, 305] on button "Impressora" at bounding box center [884, 307] width 109 height 24
click at [957, 251] on icon "button" at bounding box center [961, 246] width 9 height 9
click at [872, 297] on button "Impressora" at bounding box center [884, 307] width 113 height 25
click at [869, 310] on div "Escolha a impressora Impressora" at bounding box center [884, 296] width 129 height 53
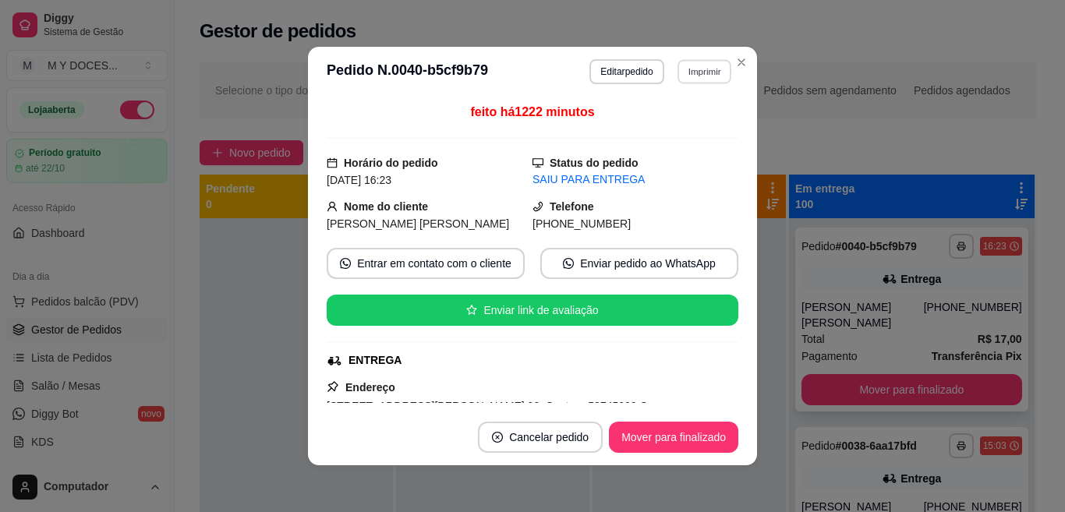
click at [706, 76] on button "Imprimir" at bounding box center [705, 71] width 54 height 24
click at [663, 126] on button "Impressora" at bounding box center [669, 126] width 109 height 24
click at [692, 76] on button "Imprimir" at bounding box center [705, 71] width 54 height 24
click at [682, 121] on button "Impressora" at bounding box center [669, 126] width 109 height 24
click at [694, 69] on button "Imprimir" at bounding box center [705, 71] width 54 height 24
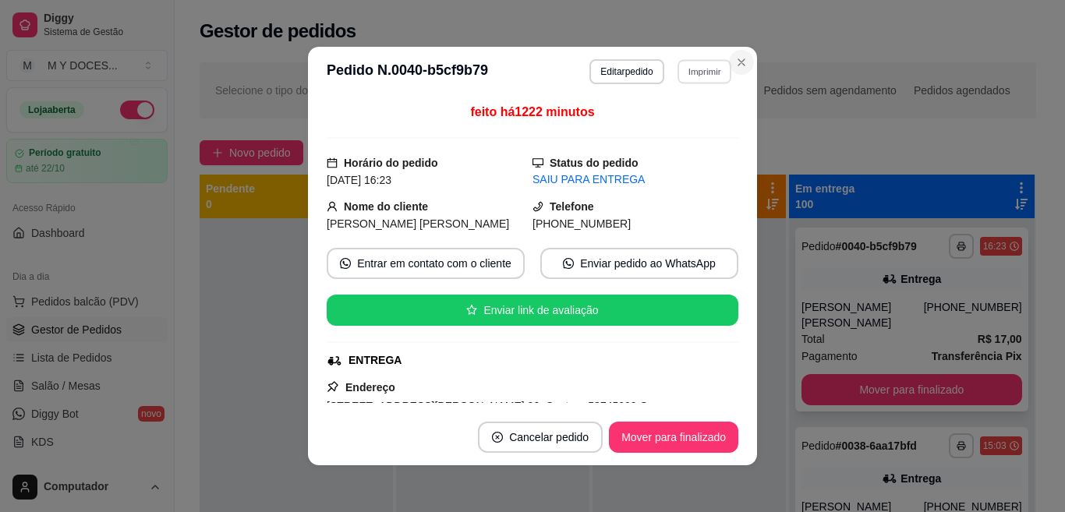
click at [736, 65] on icon "Close" at bounding box center [741, 62] width 12 height 12
click at [732, 64] on div "Selecione o tipo dos pedidos Todos os pedidos Pedidos sem agendamento Pedidos a…" at bounding box center [618, 90] width 837 height 56
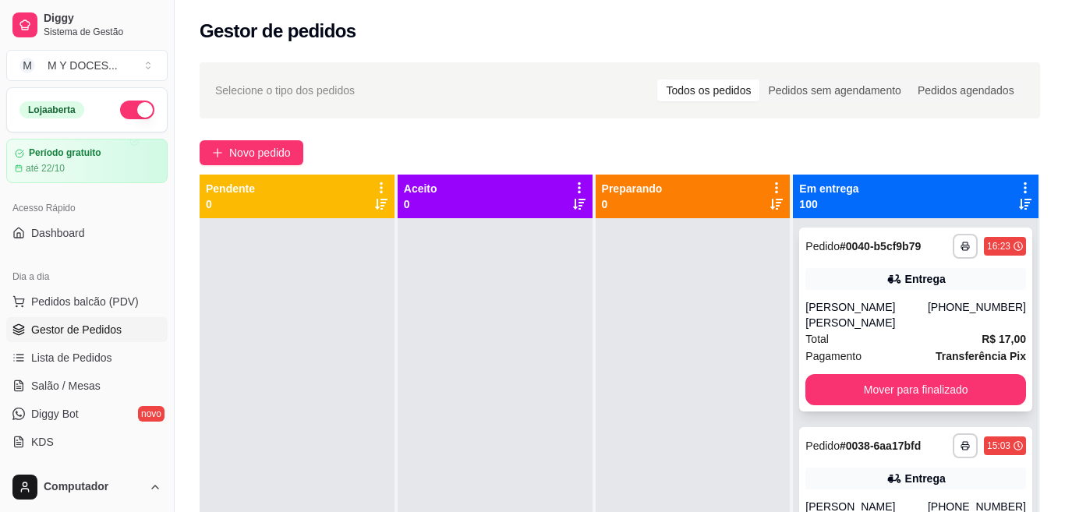
click at [741, 60] on div "**********" at bounding box center [620, 379] width 890 height 653
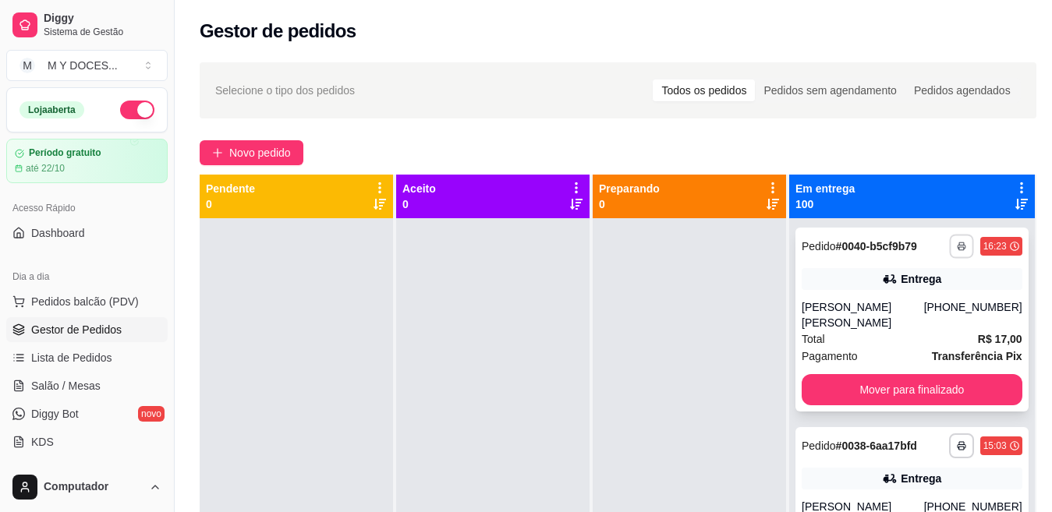
click at [957, 248] on icon "button" at bounding box center [961, 246] width 9 height 9
click at [890, 303] on button "Impressora" at bounding box center [884, 307] width 109 height 24
click at [957, 249] on icon "button" at bounding box center [961, 247] width 8 height 3
click at [892, 316] on button "Impressora" at bounding box center [884, 307] width 109 height 24
click at [959, 245] on polyline "button" at bounding box center [961, 243] width 5 height 2
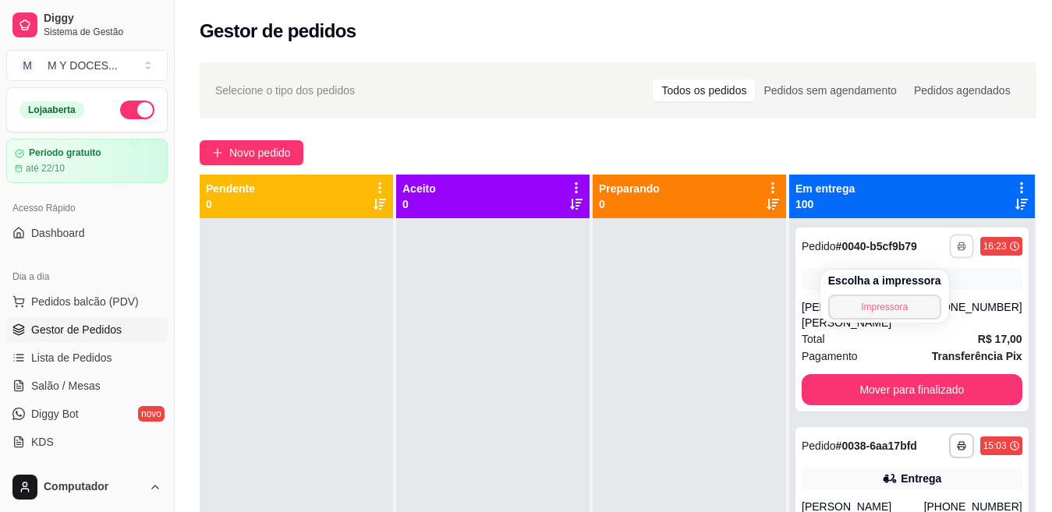
click at [897, 304] on button "Impressora" at bounding box center [884, 307] width 113 height 25
click at [949, 247] on button "button" at bounding box center [961, 246] width 25 height 25
click at [892, 310] on button "Impressora" at bounding box center [884, 307] width 113 height 25
click at [957, 251] on icon "button" at bounding box center [961, 246] width 9 height 9
click at [886, 306] on button "Impressora" at bounding box center [884, 307] width 113 height 25
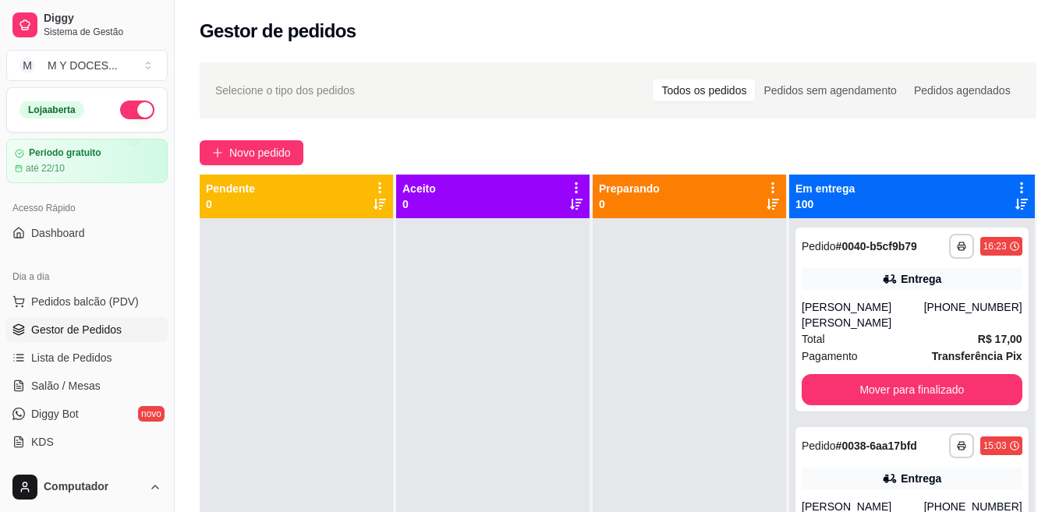
scroll to position [448, 0]
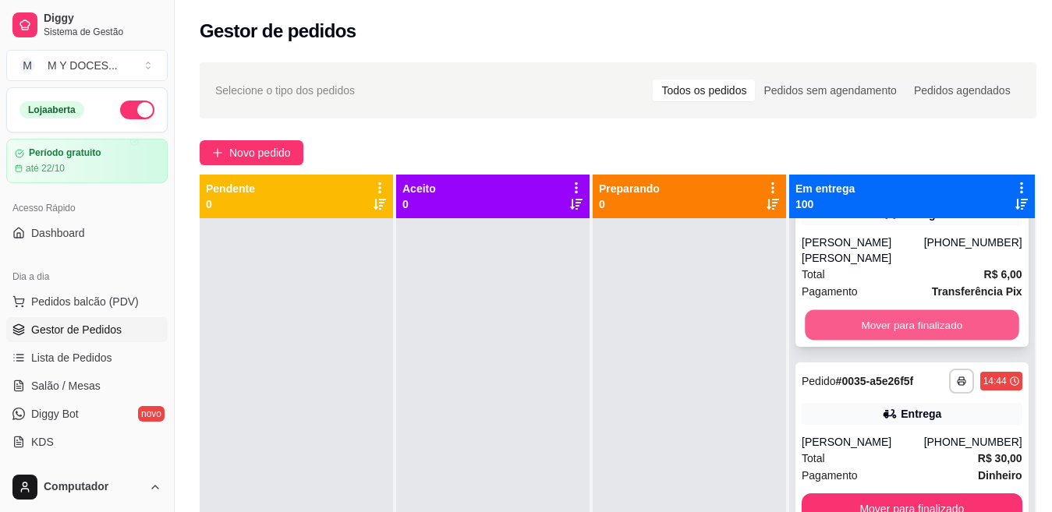
click at [917, 325] on button "Mover para finalizado" at bounding box center [912, 325] width 214 height 30
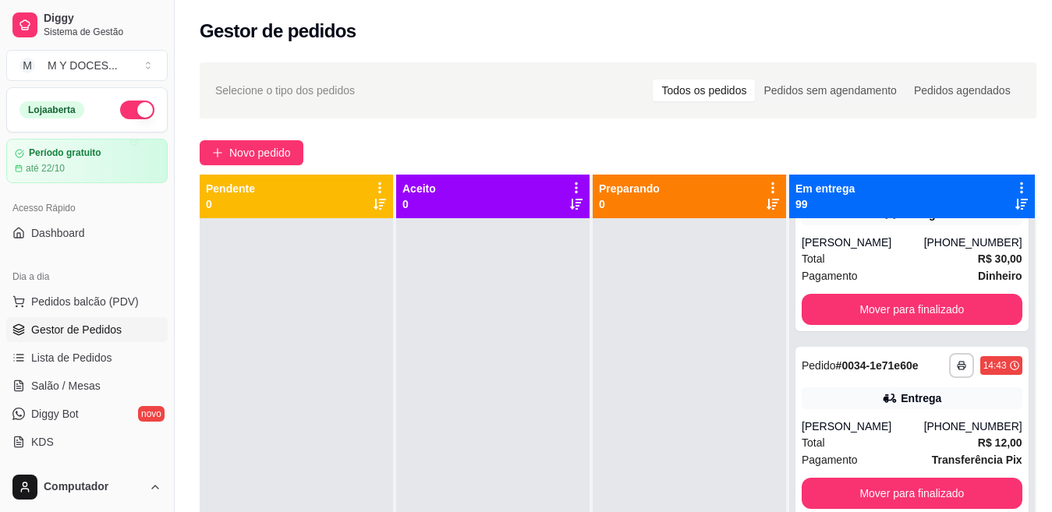
scroll to position [700, 0]
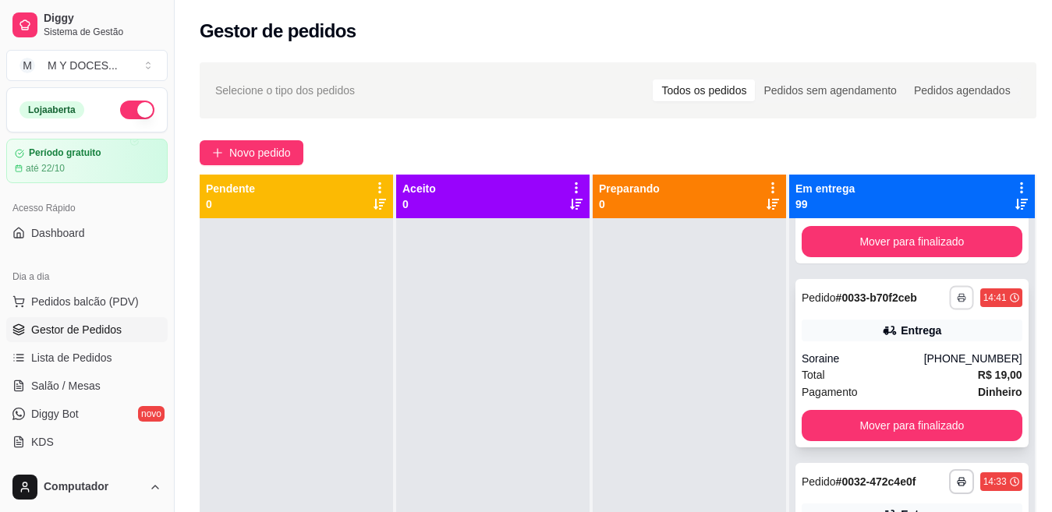
click at [957, 300] on icon "button" at bounding box center [961, 298] width 8 height 3
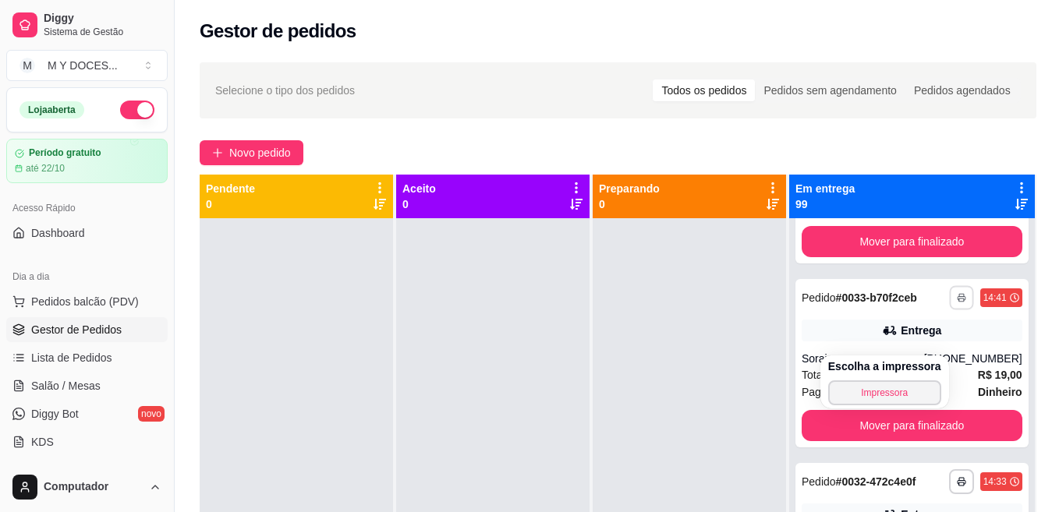
click at [906, 394] on button "Impressora" at bounding box center [884, 392] width 113 height 25
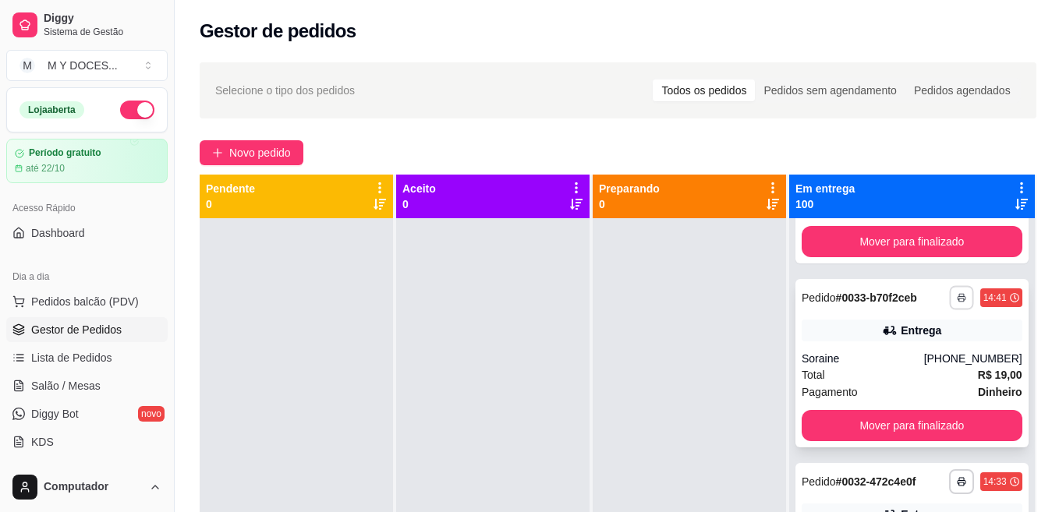
click at [959, 296] on polyline "button" at bounding box center [961, 295] width 5 height 2
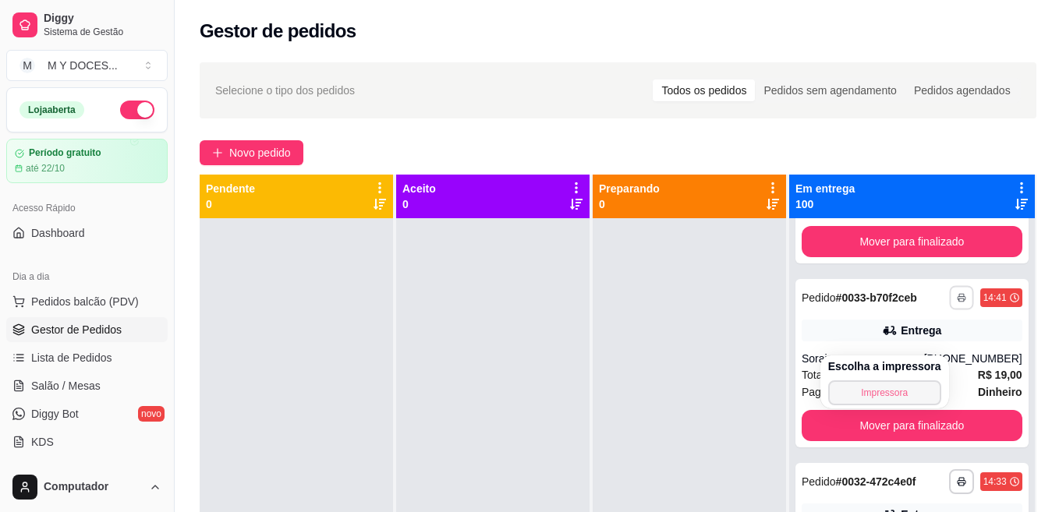
click at [897, 392] on button "Impressora" at bounding box center [884, 392] width 113 height 25
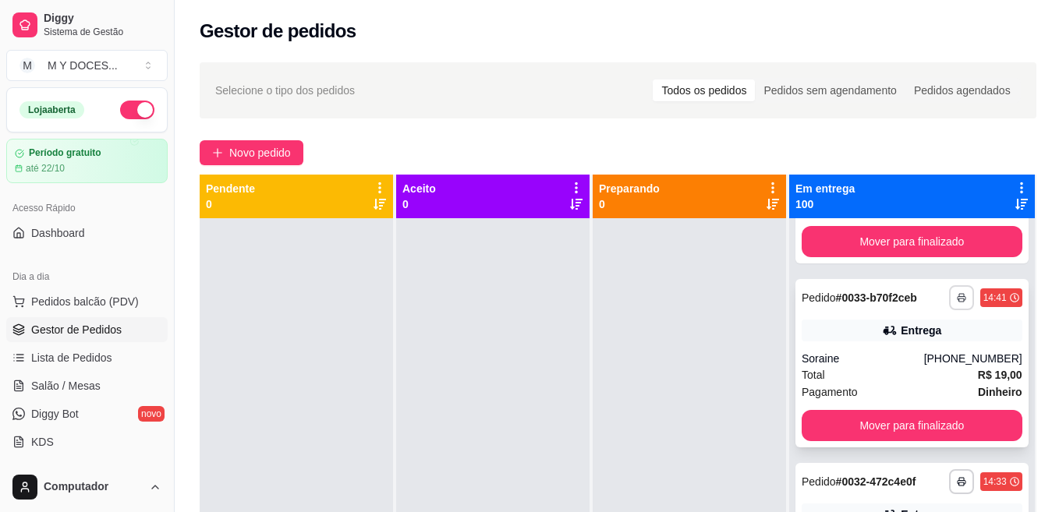
click at [957, 303] on icon "button" at bounding box center [961, 297] width 9 height 9
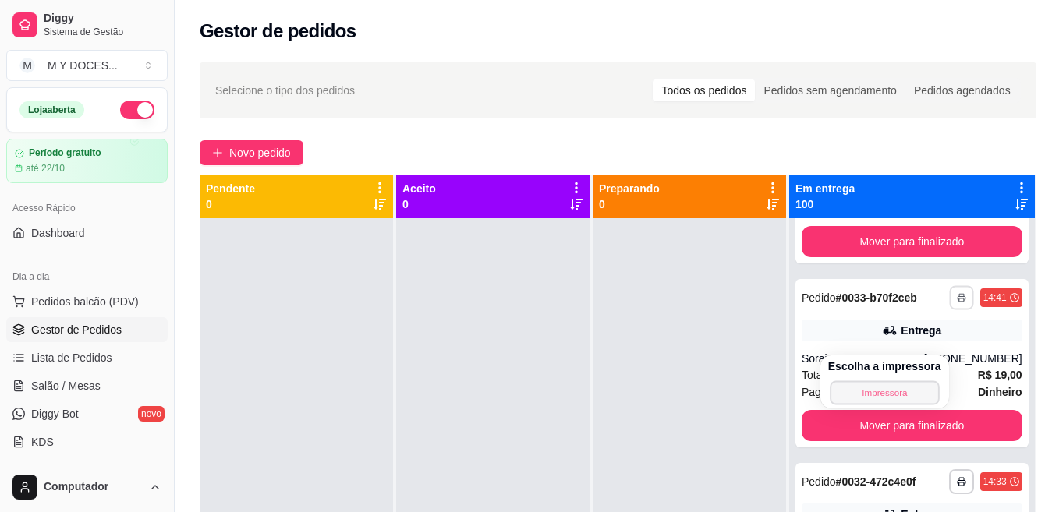
click at [900, 399] on button "Impressora" at bounding box center [884, 392] width 109 height 24
click at [996, 490] on div "**********" at bounding box center [912, 474] width 246 height 512
